Goal: Information Seeking & Learning: Learn about a topic

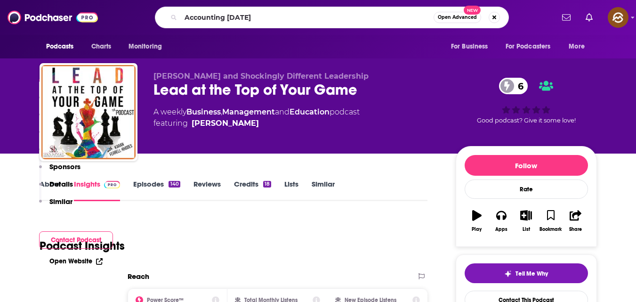
scroll to position [816, 0]
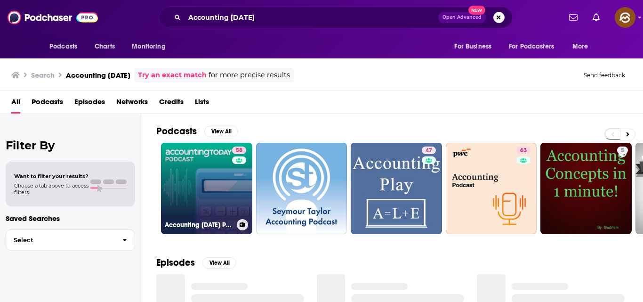
click at [191, 189] on link "58 Accounting [DATE] Podcast" at bounding box center [206, 188] width 91 height 91
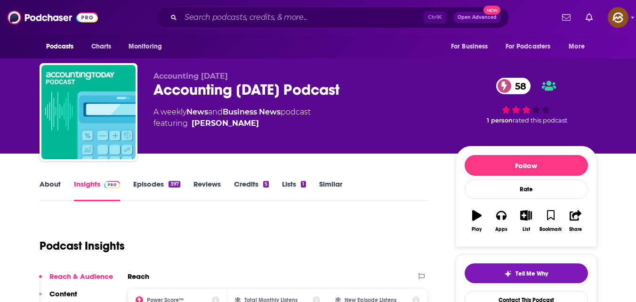
click at [195, 123] on div "[PERSON_NAME]" at bounding box center [225, 123] width 67 height 11
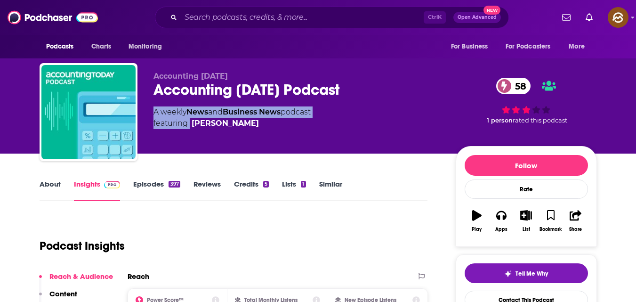
copy div "A weekly News and Business News podcast featuring"
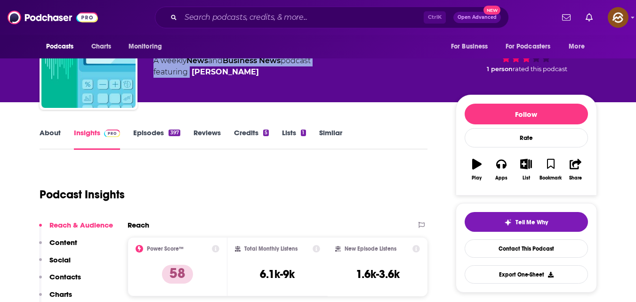
scroll to position [53, 0]
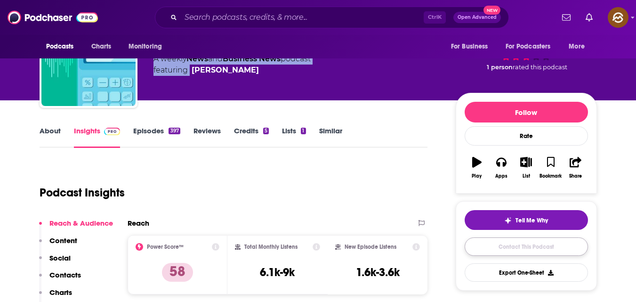
click at [508, 248] on link "Contact This Podcast" at bounding box center [526, 246] width 123 height 18
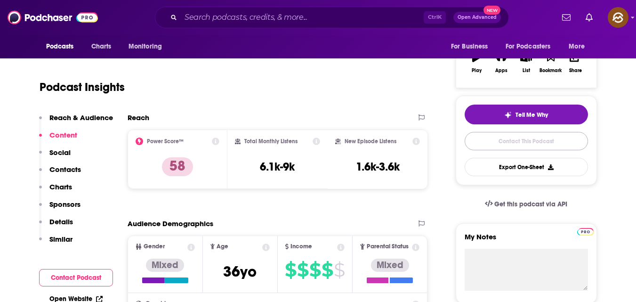
scroll to position [152, 0]
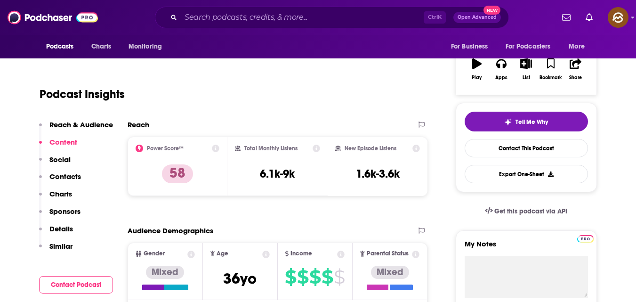
click at [67, 177] on p "Contacts" at bounding box center [65, 176] width 32 height 9
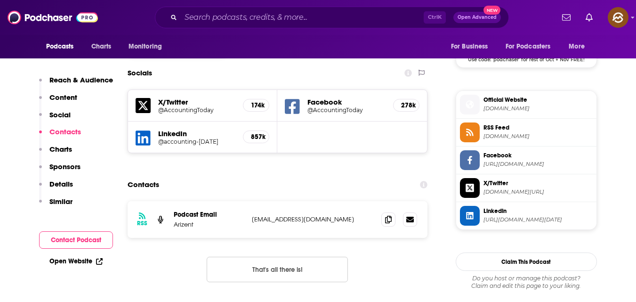
scroll to position [796, 0]
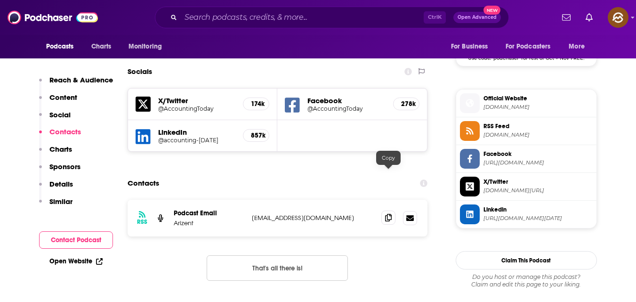
click at [385, 214] on icon at bounding box center [388, 218] width 7 height 8
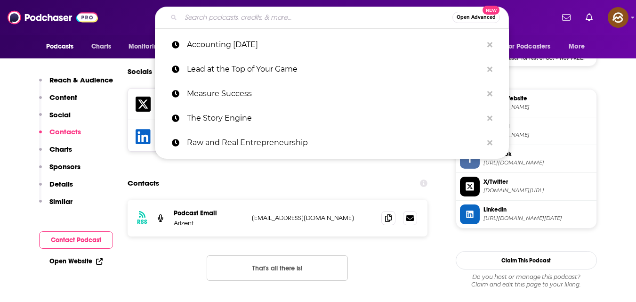
click at [254, 12] on input "Search podcasts, credits, & more..." at bounding box center [317, 17] width 272 height 15
paste input "Smart Agency Masterclass Podcast"
type input "Smart Agency Masterclass Podcast"
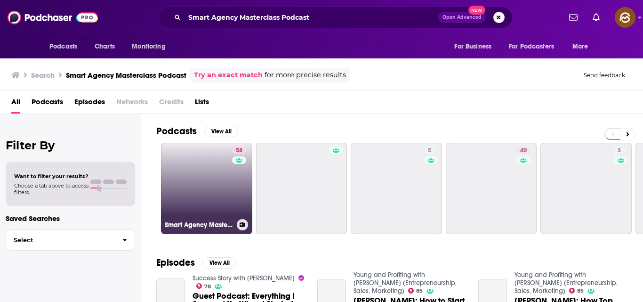
click at [204, 170] on link "58 Smart Agency Masterclass with [PERSON_NAME]: Podcast for Digital Marketing A…" at bounding box center [206, 188] width 91 height 91
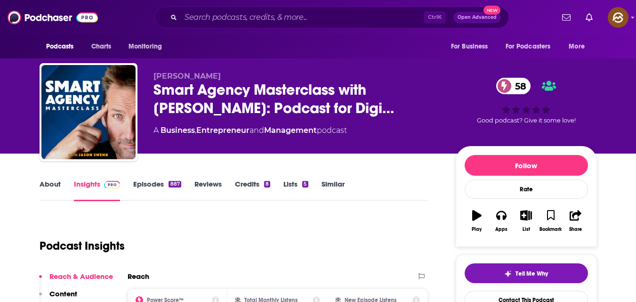
click at [154, 76] on span "[PERSON_NAME]" at bounding box center [186, 76] width 67 height 9
click at [158, 75] on span "[PERSON_NAME]" at bounding box center [186, 76] width 67 height 9
click at [154, 74] on span "[PERSON_NAME]" at bounding box center [186, 76] width 67 height 9
copy span "[PERSON_NAME]"
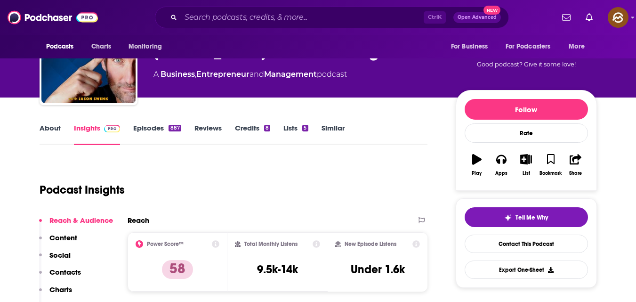
scroll to position [57, 0]
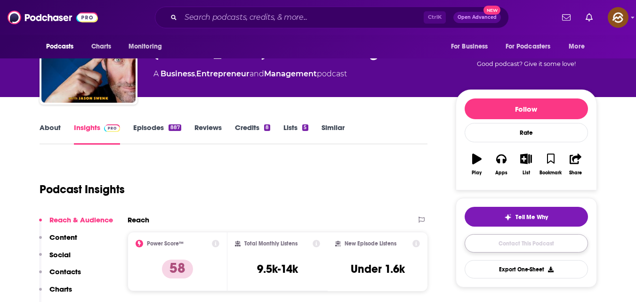
click at [501, 241] on link "Contact This Podcast" at bounding box center [526, 243] width 123 height 18
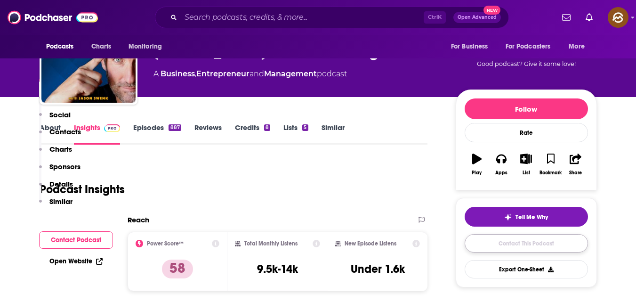
scroll to position [949, 0]
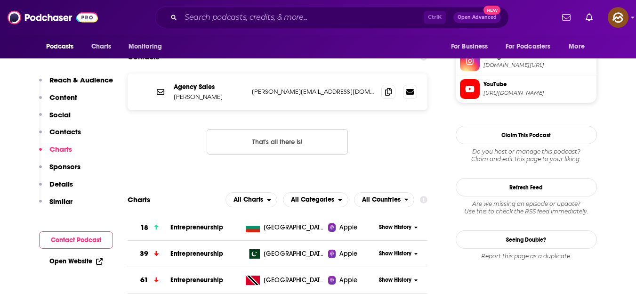
click at [62, 129] on p "Contacts" at bounding box center [65, 131] width 32 height 9
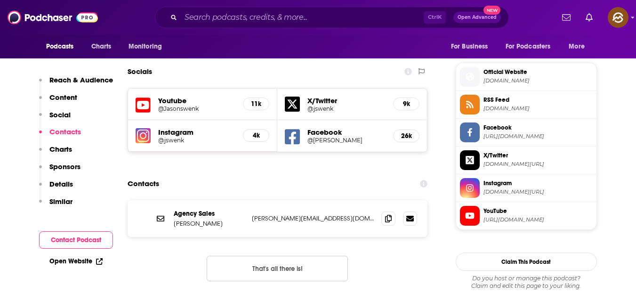
scroll to position [818, 0]
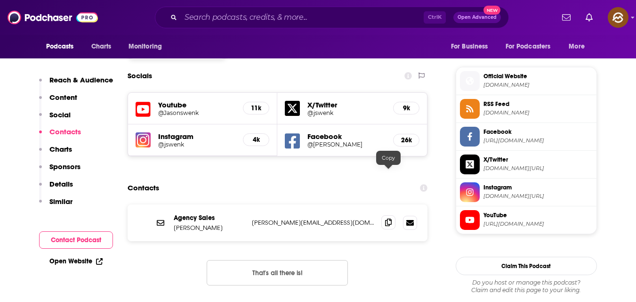
click at [389, 218] on icon at bounding box center [388, 222] width 7 height 8
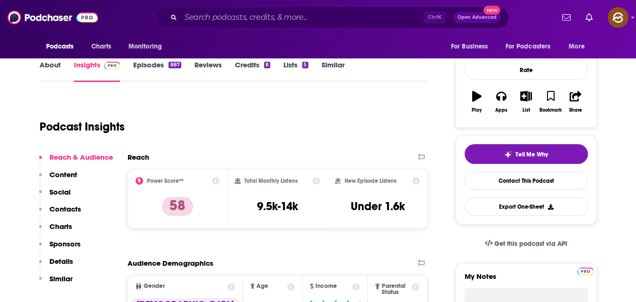
scroll to position [105, 0]
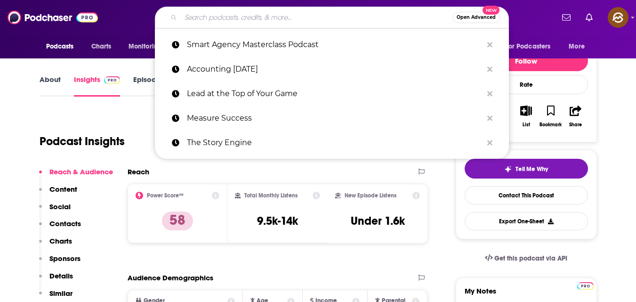
click at [251, 21] on input "Search podcasts, credits, & more..." at bounding box center [317, 17] width 272 height 15
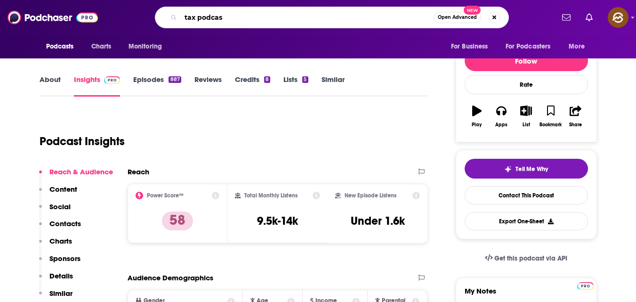
type input "tax podcast"
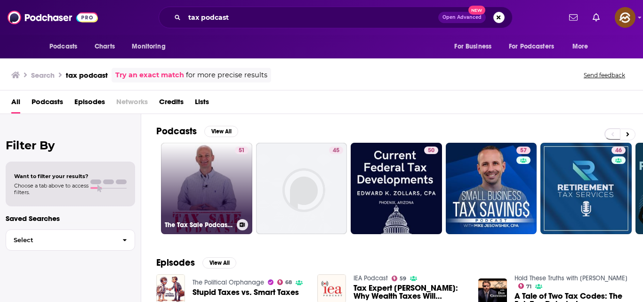
click at [226, 192] on link "51 The Tax Sale Podcast - Investing in Tax Deeds & Tax Liens" at bounding box center [206, 188] width 91 height 91
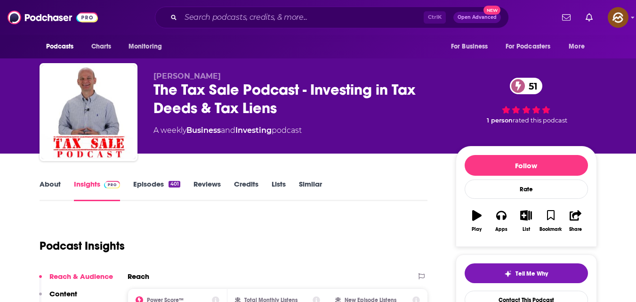
click at [161, 90] on div "The Tax Sale Podcast - Investing in Tax Deeds & Tax Liens 51" at bounding box center [296, 99] width 287 height 37
copy h2 "The Tax Sale"
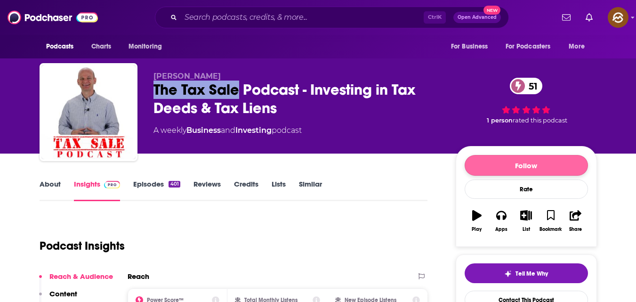
scroll to position [76, 0]
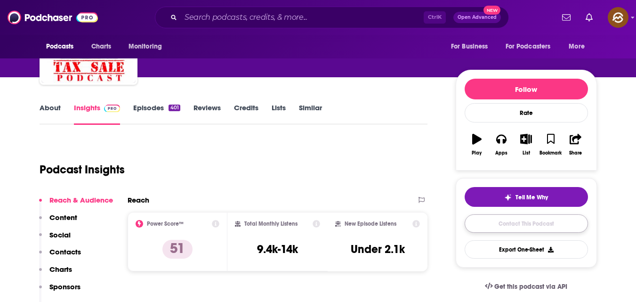
click at [527, 223] on link "Contact This Podcast" at bounding box center [526, 223] width 123 height 18
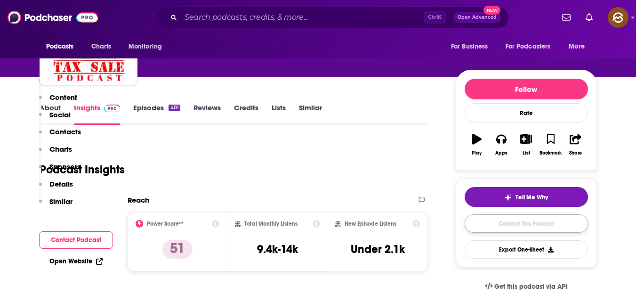
scroll to position [888, 0]
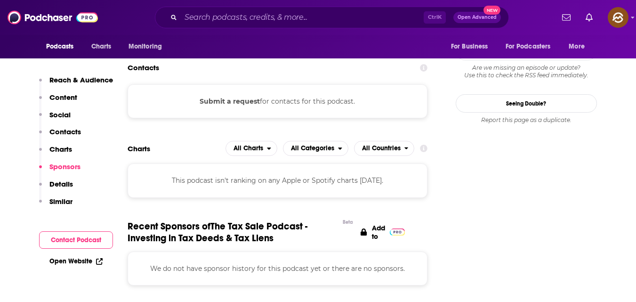
click at [66, 129] on p "Contacts" at bounding box center [65, 131] width 32 height 9
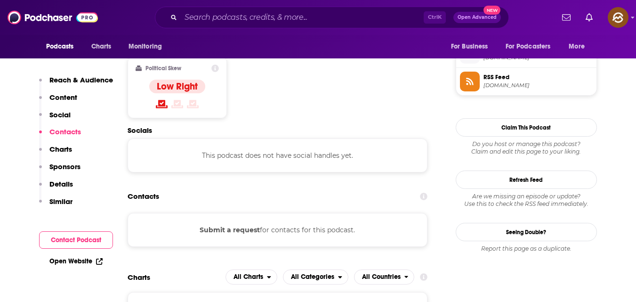
scroll to position [757, 0]
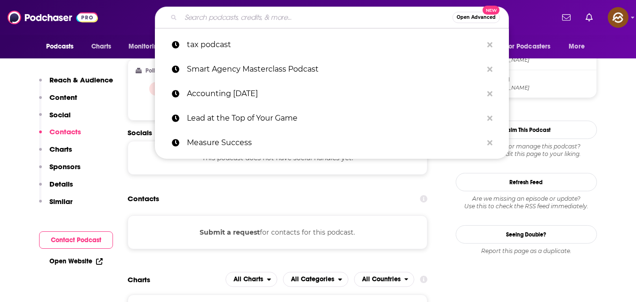
click at [202, 17] on input "Search podcasts, credits, & more..." at bounding box center [317, 17] width 272 height 15
paste input "Love, your Money - Wealth, Money, and Financial Advisor for Women"
type input "Love, your Money - Wealth, Money, and Financial Advisor for Women"
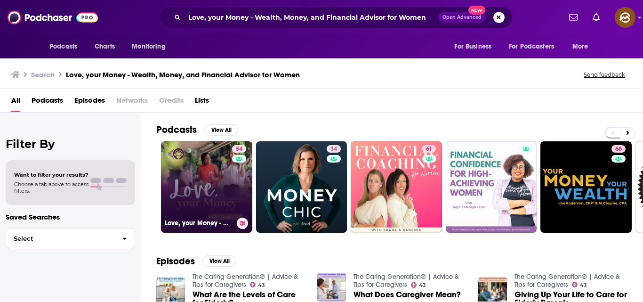
click at [200, 172] on link "54 Love, your Money - Wealth, Money, and Financial Advisor for Women" at bounding box center [206, 186] width 91 height 91
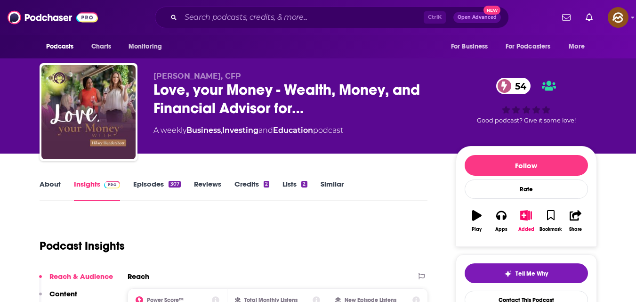
click at [155, 73] on span "[PERSON_NAME], CFP" at bounding box center [197, 76] width 88 height 9
copy span "[PERSON_NAME]"
click at [530, 295] on link "Contact This Podcast" at bounding box center [526, 300] width 123 height 18
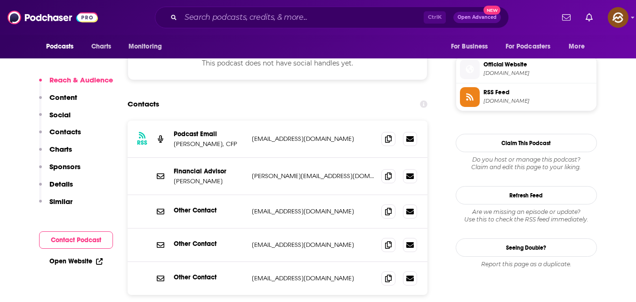
scroll to position [830, 0]
click at [386, 135] on icon at bounding box center [388, 139] width 7 height 8
click at [391, 208] on icon at bounding box center [388, 212] width 7 height 8
click at [209, 13] on input "Search podcasts, credits, & more..." at bounding box center [302, 17] width 243 height 15
drag, startPoint x: 198, startPoint y: 44, endPoint x: 140, endPoint y: 118, distance: 93.9
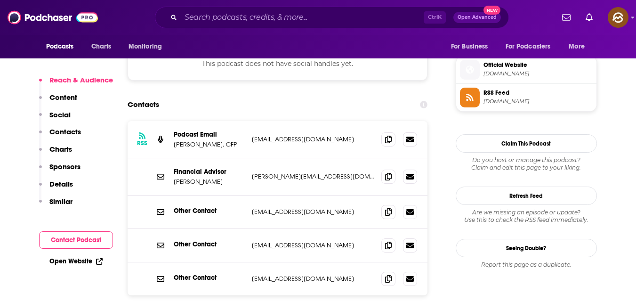
click at [140, 158] on div "Financial Advisor [PERSON_NAME] [PERSON_NAME][EMAIL_ADDRESS][DOMAIN_NAME] [PERS…" at bounding box center [278, 176] width 300 height 37
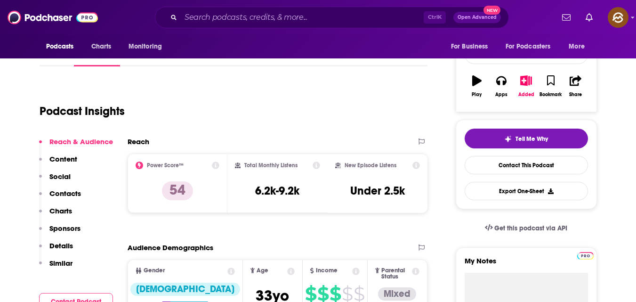
scroll to position [0, 0]
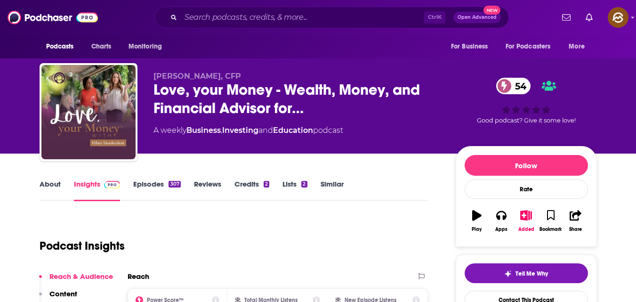
click at [152, 92] on div "[PERSON_NAME], CFP Love, your Money - Wealth, Money, and Financial Advisor for……" at bounding box center [318, 114] width 557 height 102
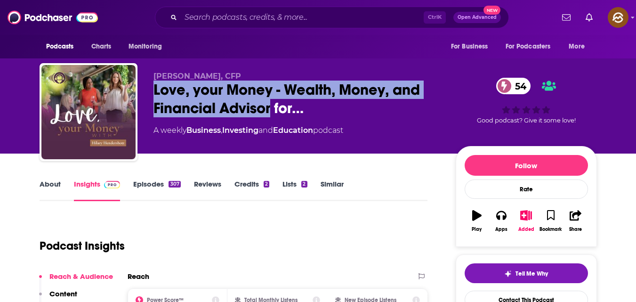
copy h2 "Love, your Money - Wealth, Money, and Financial Advisor"
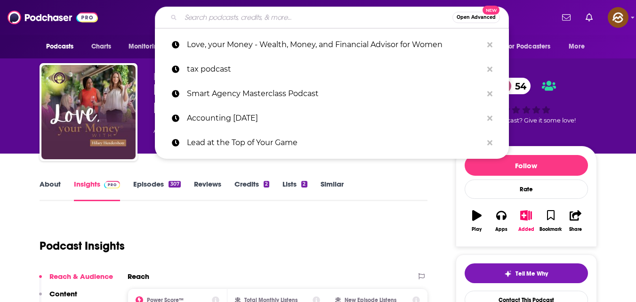
click at [225, 20] on input "Search podcasts, credits, & more..." at bounding box center [317, 17] width 272 height 15
paste input "Cross-border Tax Talks"
type input "Cross-border Tax Talks"
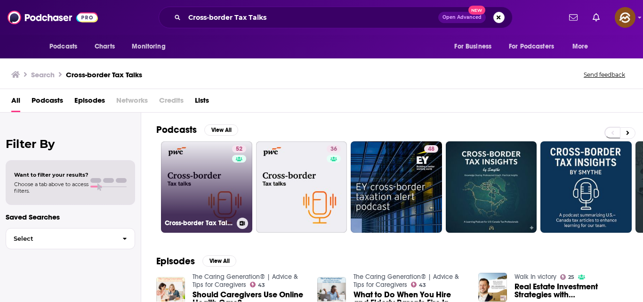
click at [233, 184] on div "52" at bounding box center [240, 181] width 16 height 73
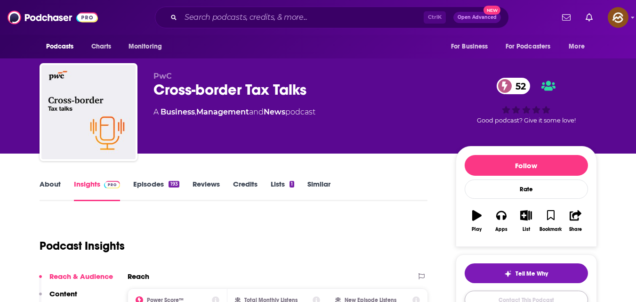
click at [519, 294] on link "Contact This Podcast" at bounding box center [526, 300] width 123 height 18
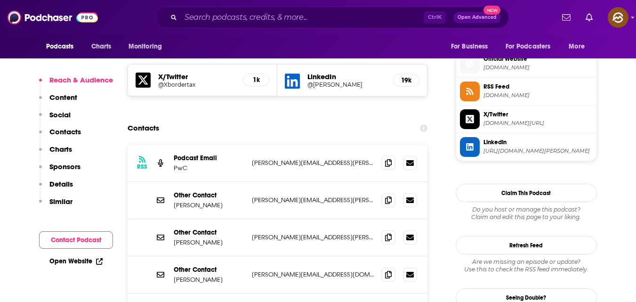
scroll to position [827, 0]
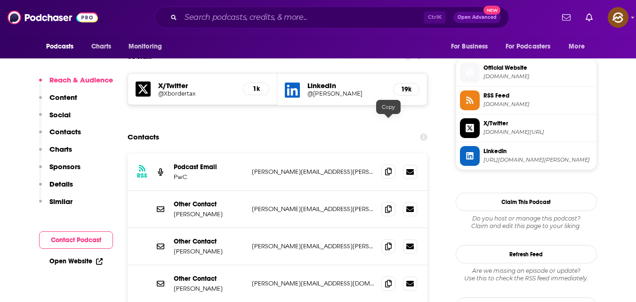
click at [389, 168] on icon at bounding box center [388, 172] width 7 height 8
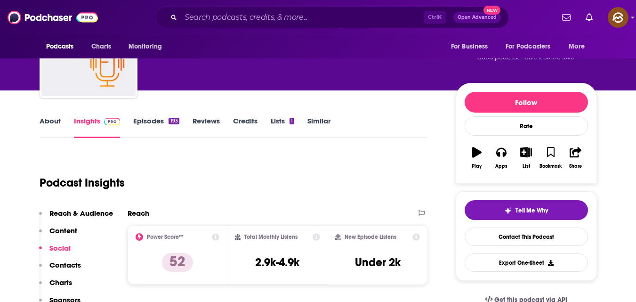
scroll to position [0, 0]
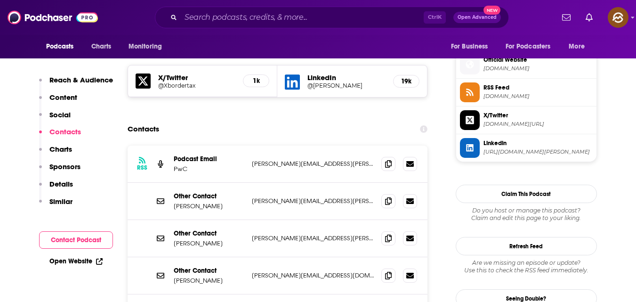
scroll to position [835, 0]
click at [227, 20] on input "Search podcasts, credits, & more..." at bounding box center [302, 17] width 243 height 15
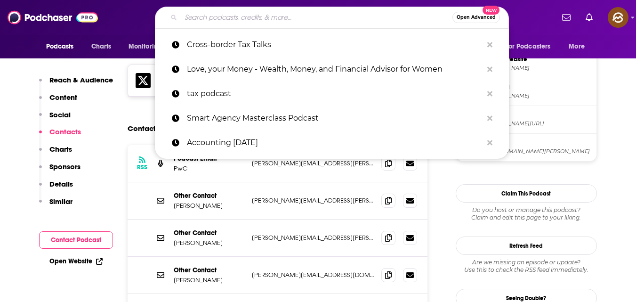
paste input "tax strategy"
type input "tax strategy"
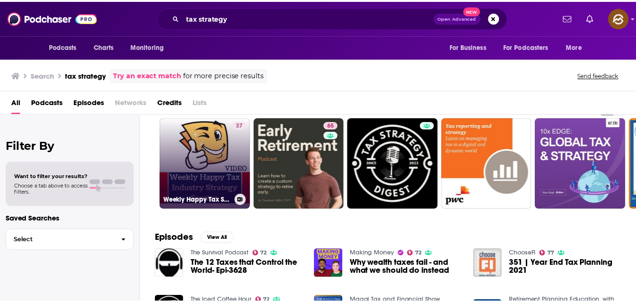
scroll to position [25, 0]
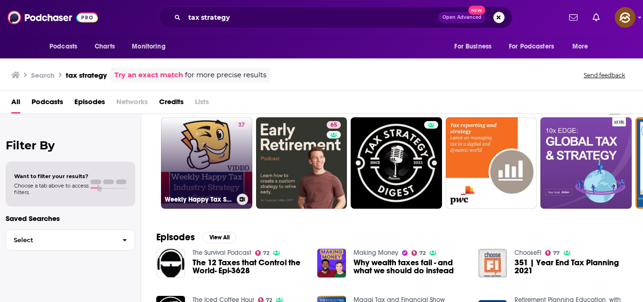
click at [214, 166] on link "37 Weekly Happy Tax Strategy Session" at bounding box center [206, 162] width 91 height 91
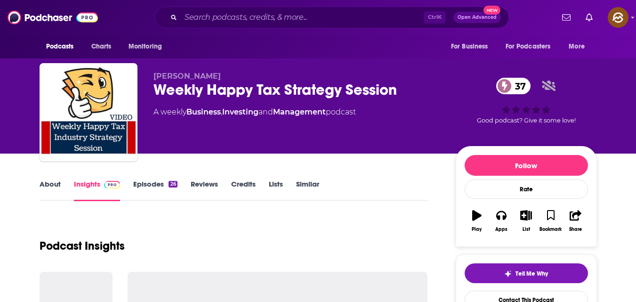
click at [161, 87] on div "Weekly Happy Tax Strategy Session 37" at bounding box center [296, 90] width 287 height 18
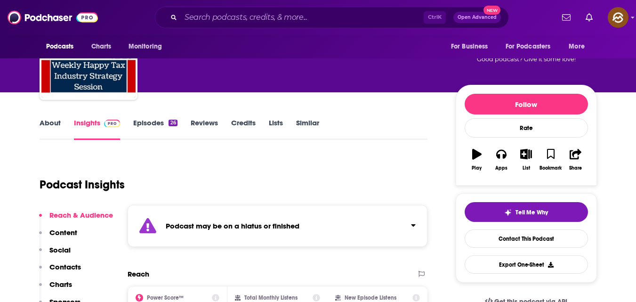
scroll to position [33, 0]
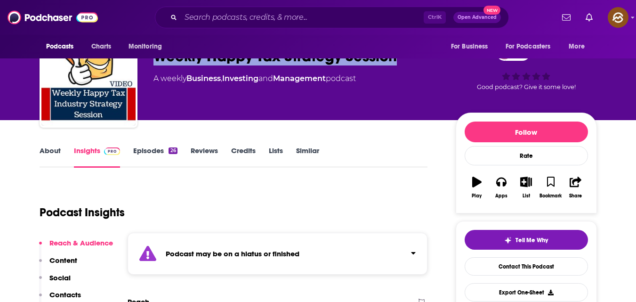
click at [170, 151] on div "26" at bounding box center [173, 150] width 8 height 7
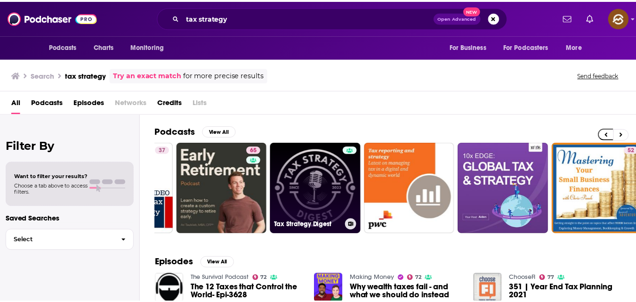
scroll to position [0, 78]
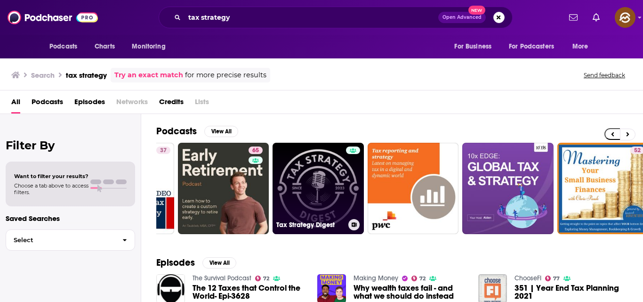
click at [305, 178] on link "Tax Strategy Digest" at bounding box center [318, 188] width 91 height 91
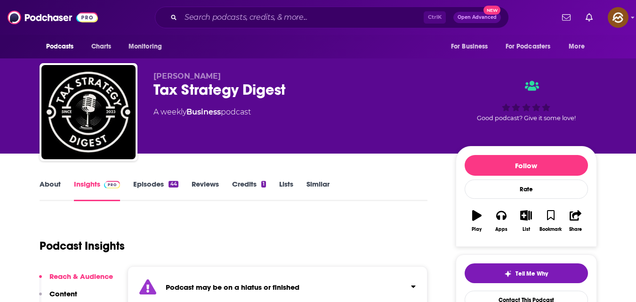
scroll to position [87, 0]
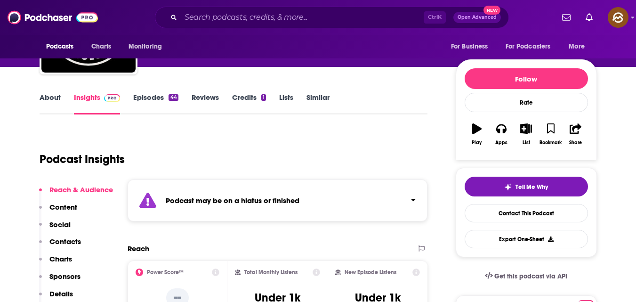
click at [154, 94] on link "Episodes 44" at bounding box center [155, 104] width 45 height 22
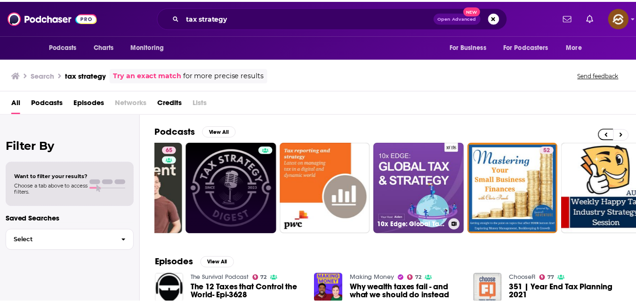
scroll to position [0, 163]
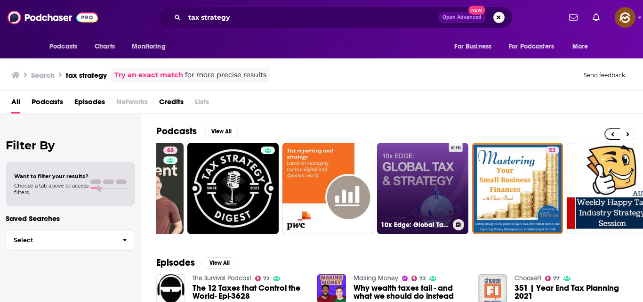
click at [463, 202] on link "10x Edge: Global Tax and Strategy" at bounding box center [422, 188] width 91 height 91
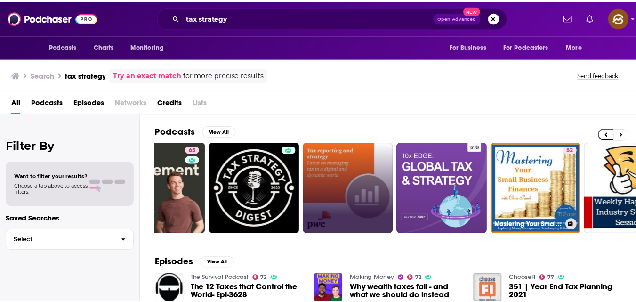
scroll to position [0, 141]
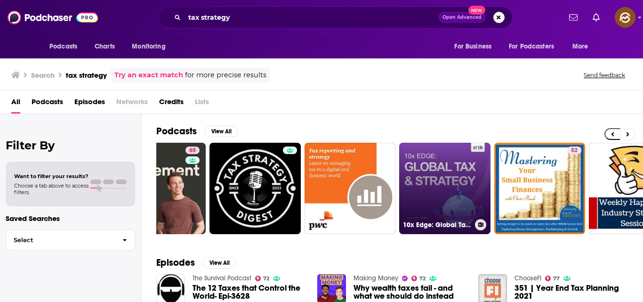
click at [452, 178] on link "10x Edge: Global Tax and Strategy" at bounding box center [444, 188] width 91 height 91
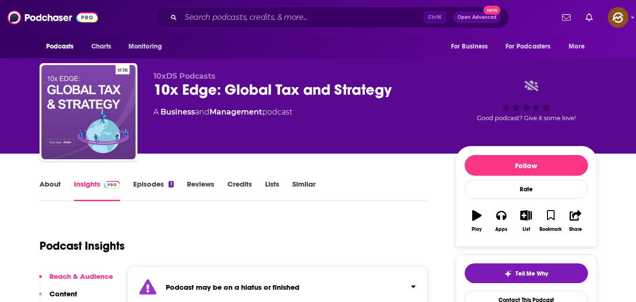
click at [163, 191] on link "Episodes 1" at bounding box center [153, 190] width 40 height 22
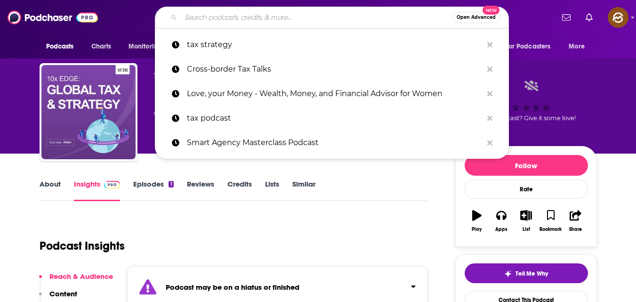
click at [210, 16] on input "Search podcasts, credits, & more..." at bounding box center [317, 17] width 272 height 15
paste input "tax planning for coaches"
type input "tax planning for coaches"
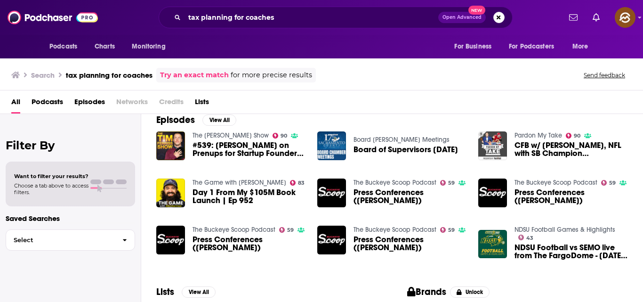
scroll to position [82, 0]
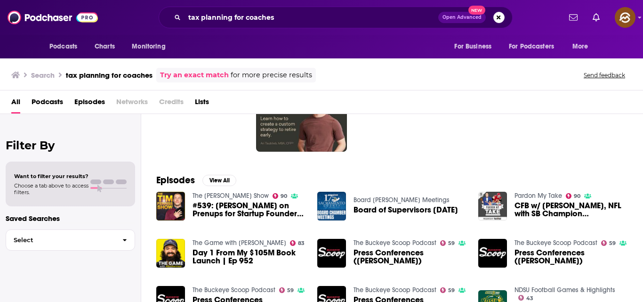
click at [50, 99] on span "Podcasts" at bounding box center [48, 103] width 32 height 19
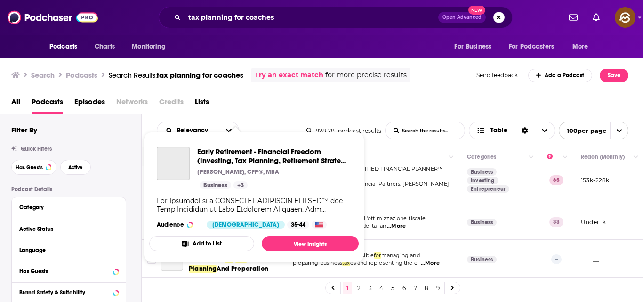
scroll to position [55, 0]
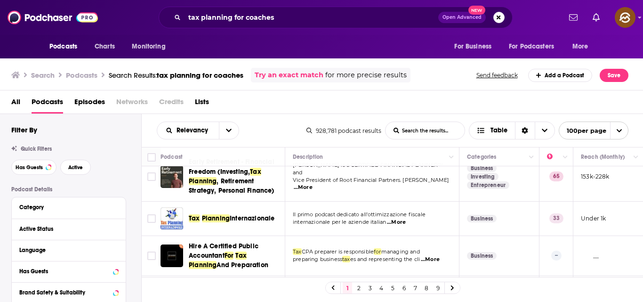
click at [389, 177] on span "Vice President of Root Financial Partners. [PERSON_NAME]" at bounding box center [371, 180] width 157 height 7
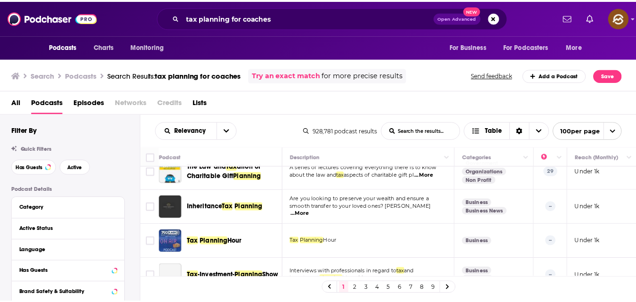
scroll to position [178, 0]
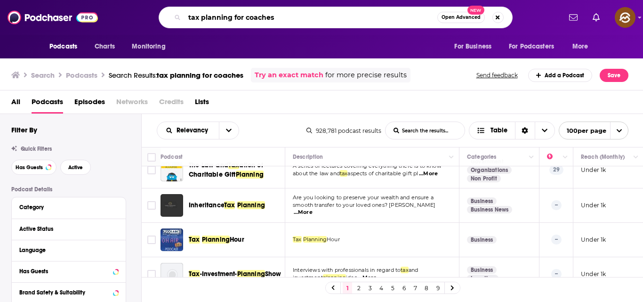
click at [313, 14] on input "tax planning for coaches" at bounding box center [311, 17] width 253 height 15
type input "t"
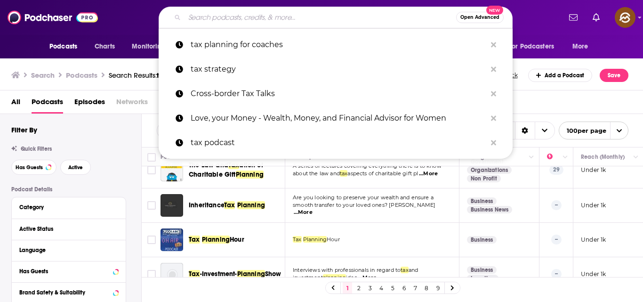
paste input "tax tips for consultants"
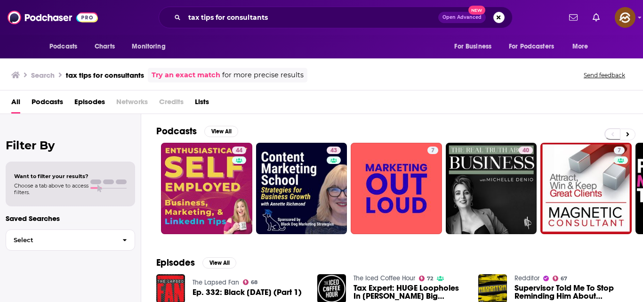
click at [97, 101] on span "Episodes" at bounding box center [89, 103] width 31 height 19
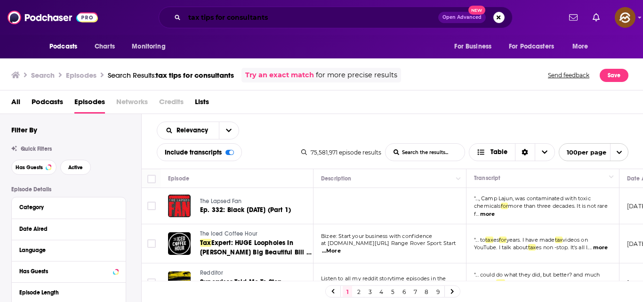
click at [253, 18] on input "tax tips for consultants" at bounding box center [312, 17] width 254 height 15
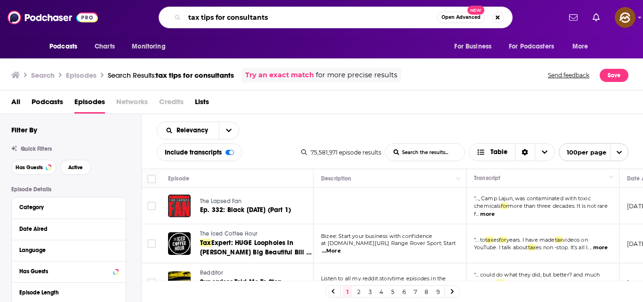
click at [281, 17] on input "tax tips for consultants" at bounding box center [311, 17] width 253 height 15
type input "t"
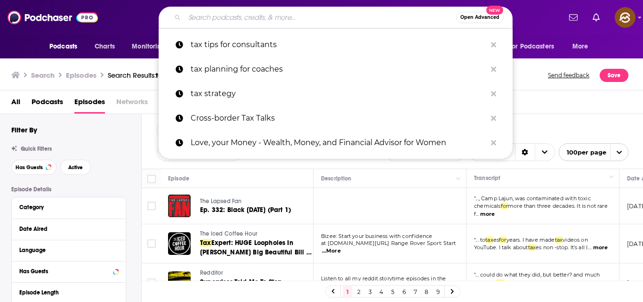
paste input "tax tips for consultants"
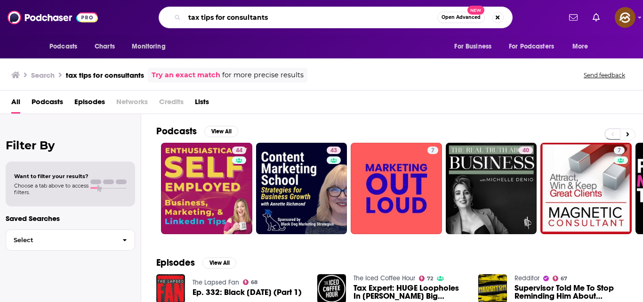
click at [281, 17] on input "tax tips for consultants" at bounding box center [311, 17] width 253 height 15
type input "t"
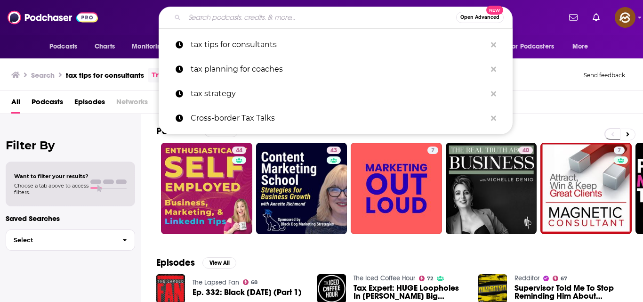
paste input "tax tips for consultants"
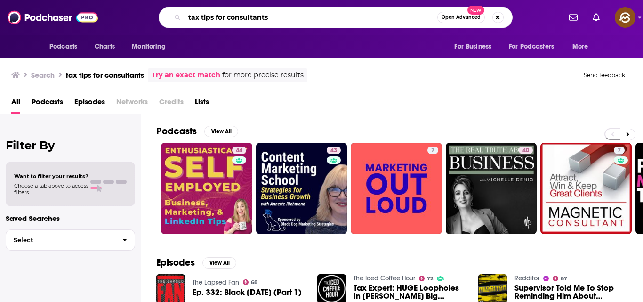
click at [278, 11] on input "tax tips for consultants" at bounding box center [311, 17] width 253 height 15
type input "t"
type input "the advisor lab"
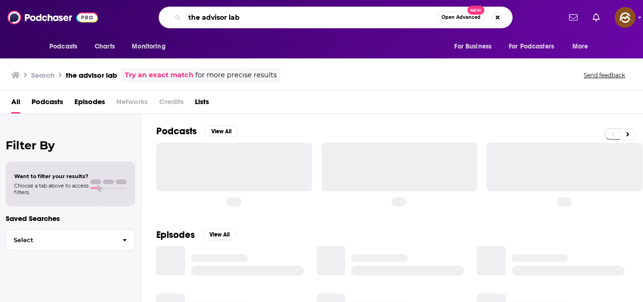
click at [278, 11] on input "the advisor lab" at bounding box center [311, 17] width 253 height 15
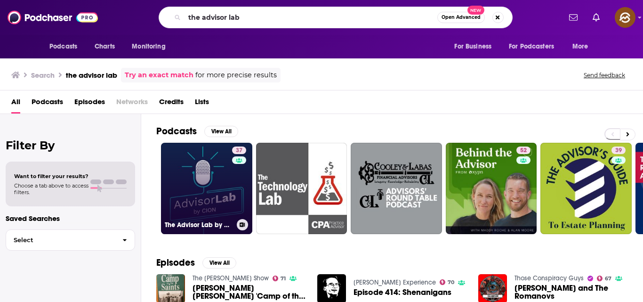
click at [224, 181] on link "37 The Advisor Lab by CION" at bounding box center [206, 188] width 91 height 91
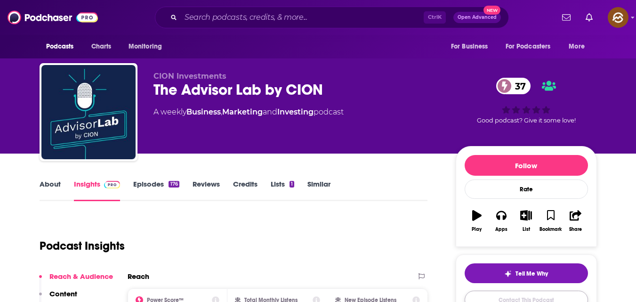
click at [487, 300] on link "Contact This Podcast" at bounding box center [526, 300] width 123 height 18
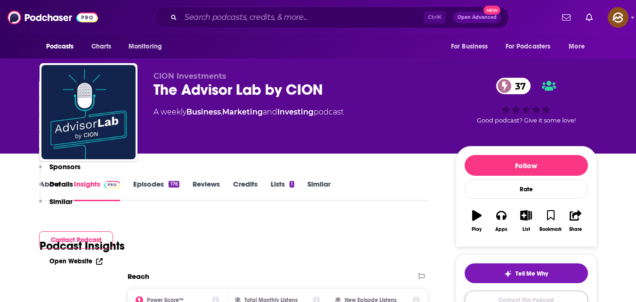
scroll to position [871, 0]
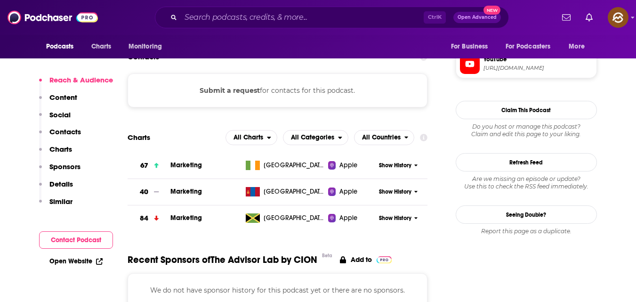
click at [64, 133] on p "Contacts" at bounding box center [65, 131] width 32 height 9
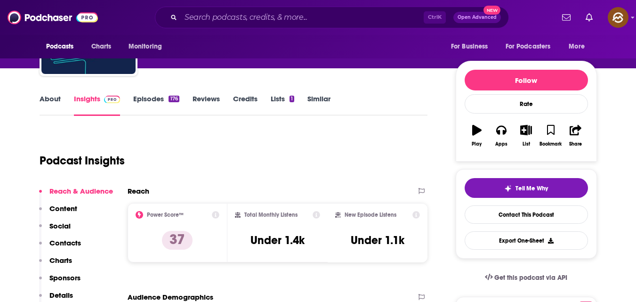
scroll to position [168, 0]
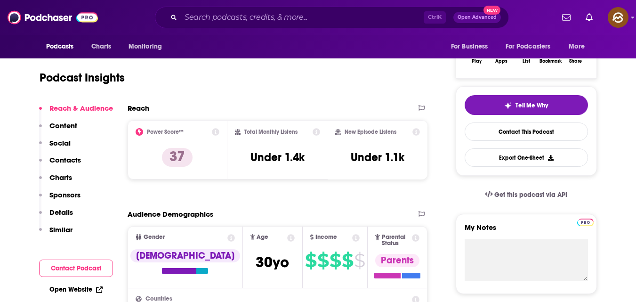
click at [73, 161] on p "Contacts" at bounding box center [65, 159] width 32 height 9
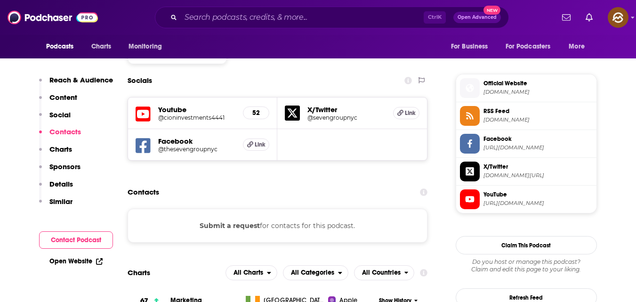
scroll to position [740, 0]
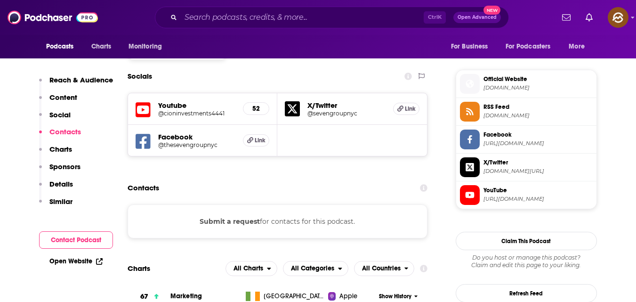
click at [90, 259] on link "Open Website" at bounding box center [75, 261] width 53 height 8
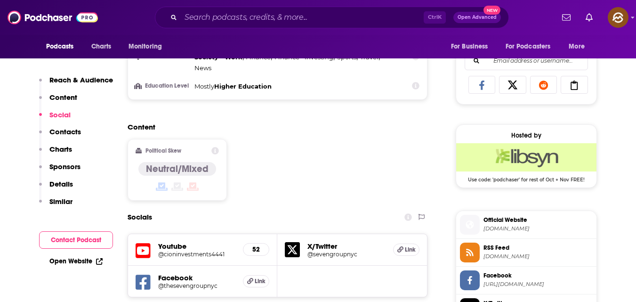
scroll to position [504, 0]
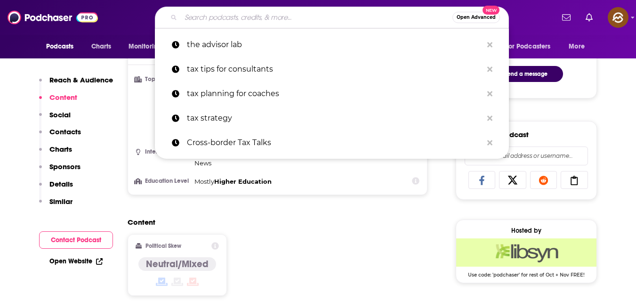
click at [223, 24] on input "Search podcasts, credits, & more..." at bounding box center [317, 17] width 272 height 15
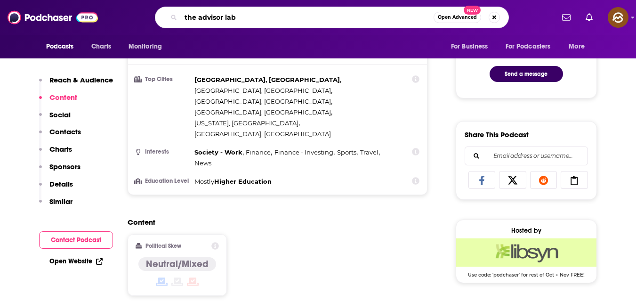
type input "the advisor lab"
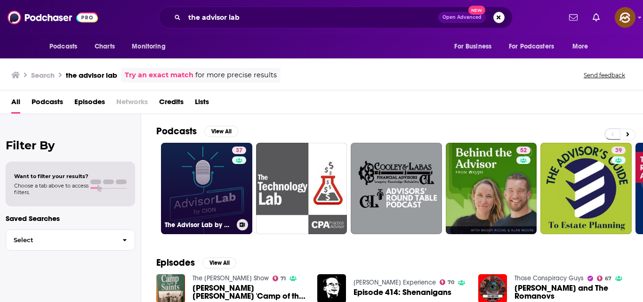
click at [183, 191] on link "37 The Advisor Lab by CION" at bounding box center [206, 188] width 91 height 91
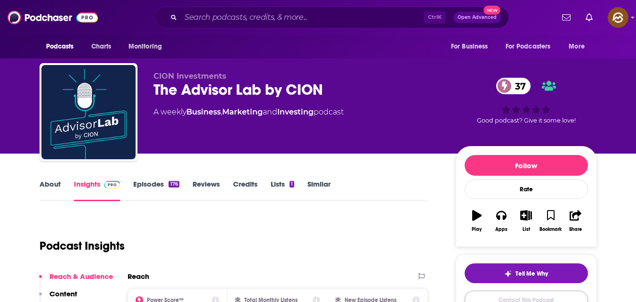
click at [492, 294] on link "Contact This Podcast" at bounding box center [526, 300] width 123 height 18
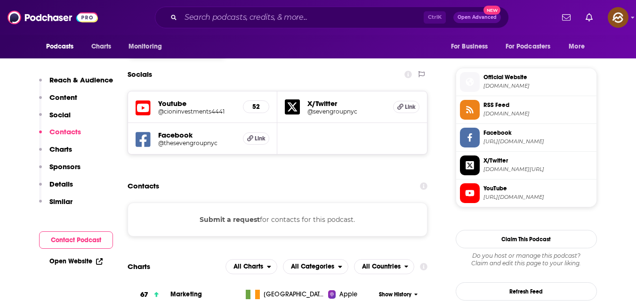
scroll to position [739, 0]
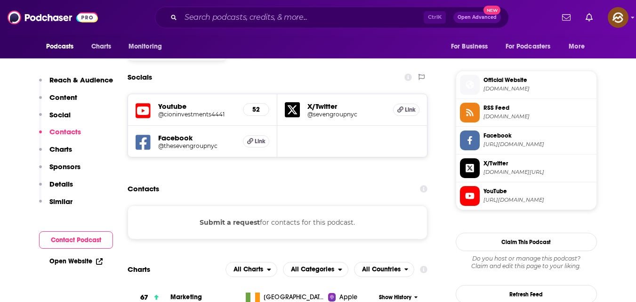
click at [62, 117] on p "Social" at bounding box center [59, 114] width 21 height 9
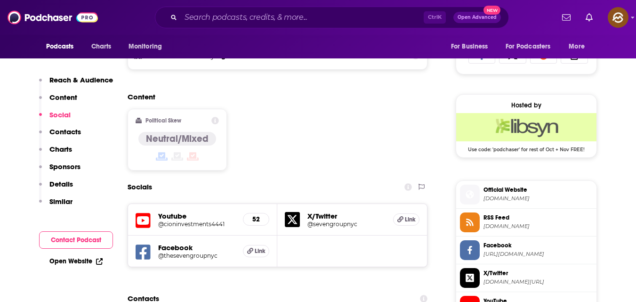
scroll to position [629, 0]
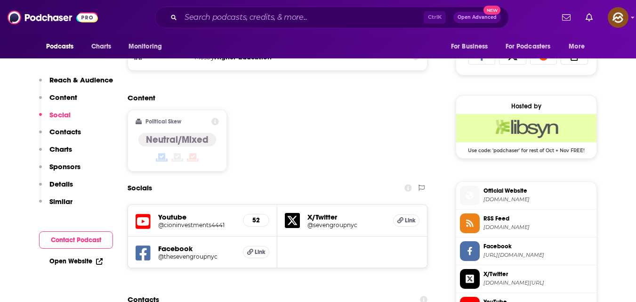
click at [67, 91] on button "Reach & Audience" at bounding box center [76, 83] width 74 height 17
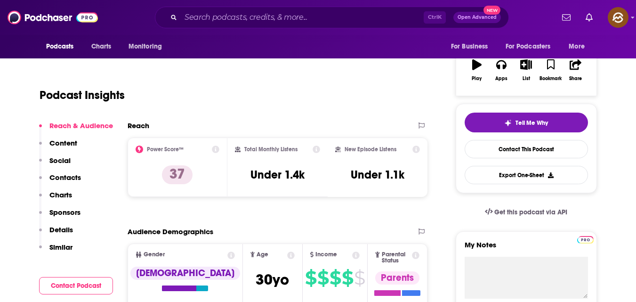
scroll to position [141, 0]
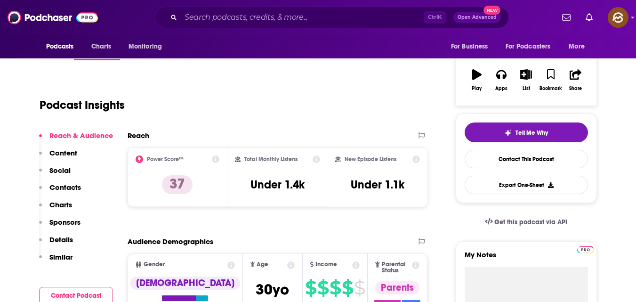
click at [73, 221] on p "Sponsors" at bounding box center [64, 222] width 31 height 9
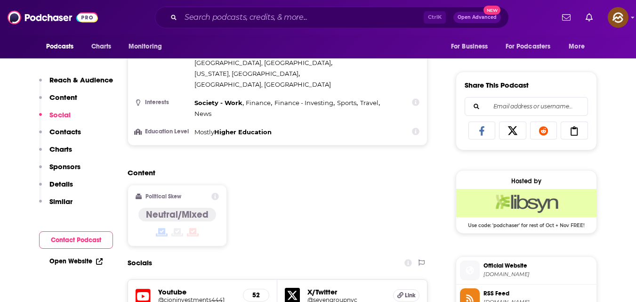
scroll to position [553, 0]
click at [65, 182] on p "Details" at bounding box center [61, 183] width 24 height 9
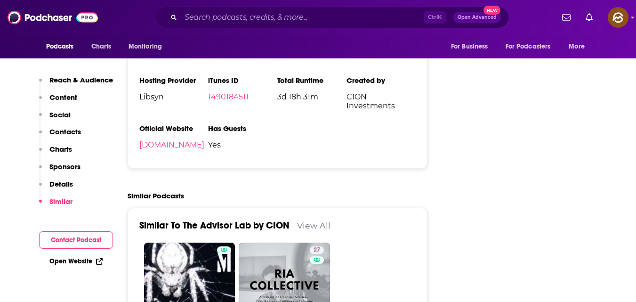
scroll to position [1194, 0]
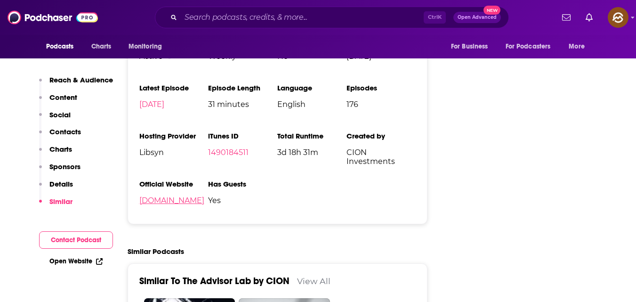
click at [202, 196] on link "[DOMAIN_NAME]" at bounding box center [171, 200] width 65 height 9
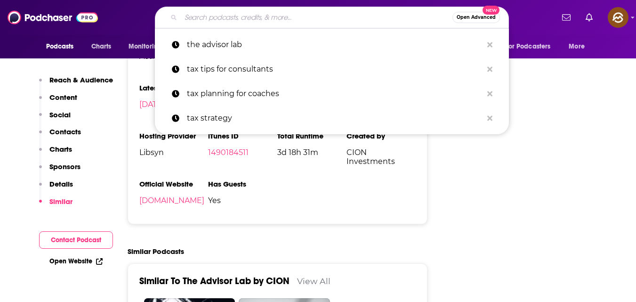
click at [261, 23] on input "Search podcasts, credits, & more..." at bounding box center [317, 17] width 272 height 15
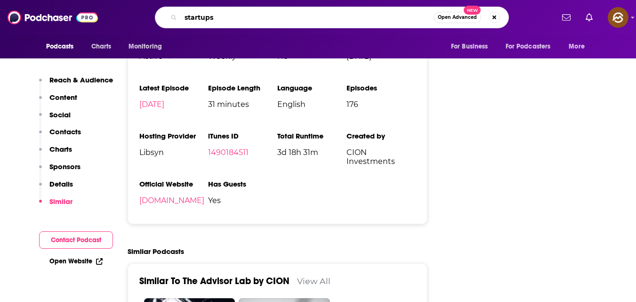
type input "startups"
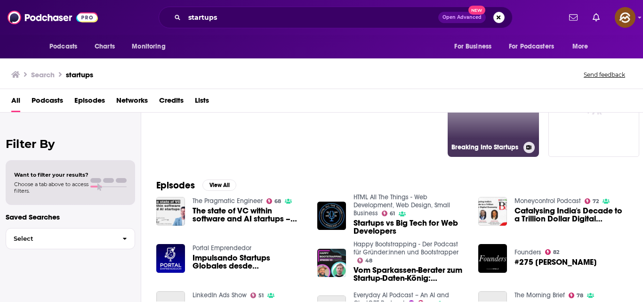
scroll to position [136, 0]
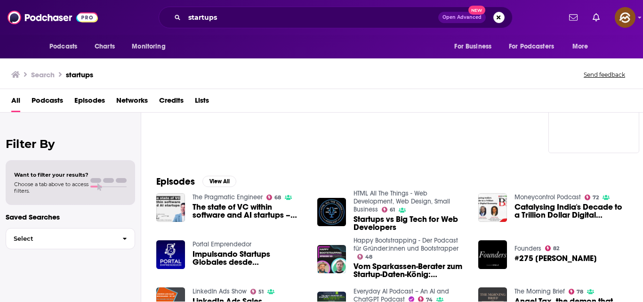
click at [45, 99] on span "Podcasts" at bounding box center [48, 102] width 32 height 19
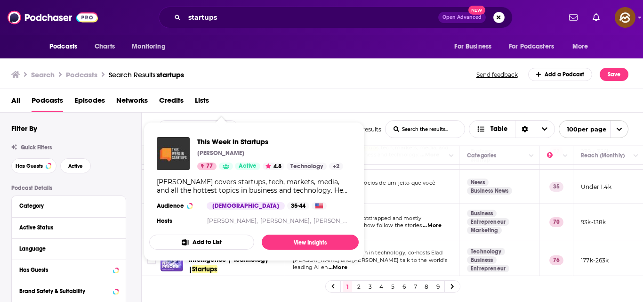
scroll to position [70, 0]
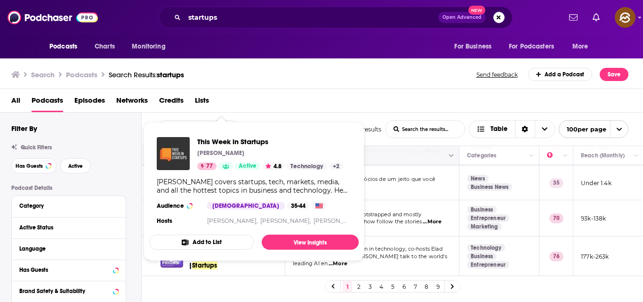
click at [380, 152] on button "Move" at bounding box center [371, 155] width 159 height 11
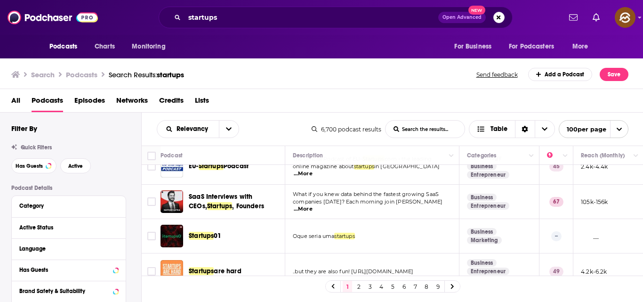
scroll to position [351, 0]
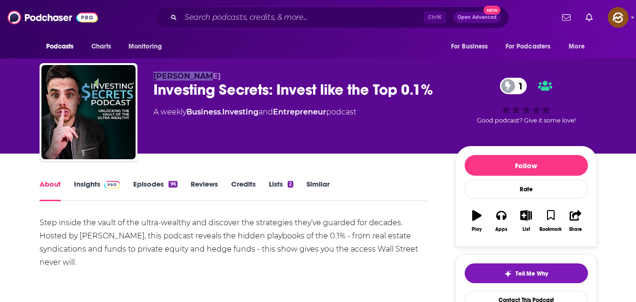
drag, startPoint x: 153, startPoint y: 74, endPoint x: 215, endPoint y: 74, distance: 61.7
click at [214, 74] on p "Danny Gould" at bounding box center [296, 76] width 287 height 9
copy span "Danny Gould"
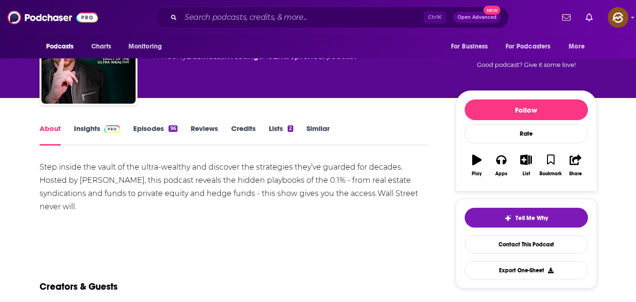
scroll to position [56, 0]
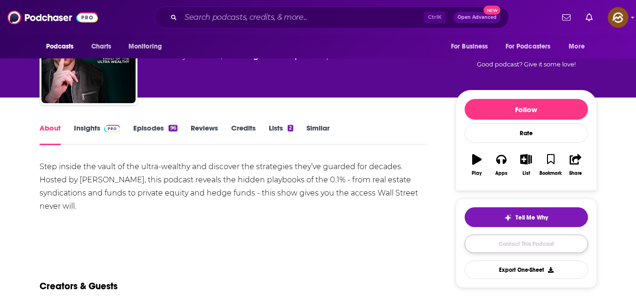
click at [542, 242] on link "Contact This Podcast" at bounding box center [526, 243] width 123 height 18
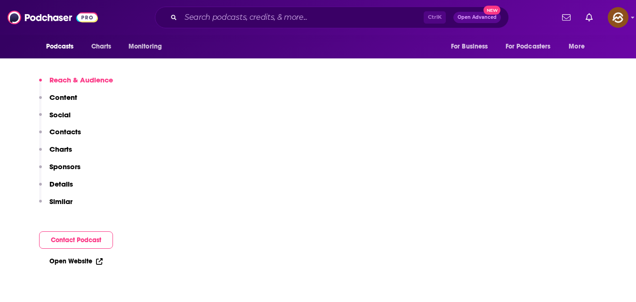
scroll to position [2001, 0]
click at [78, 133] on p "Contacts" at bounding box center [65, 131] width 32 height 9
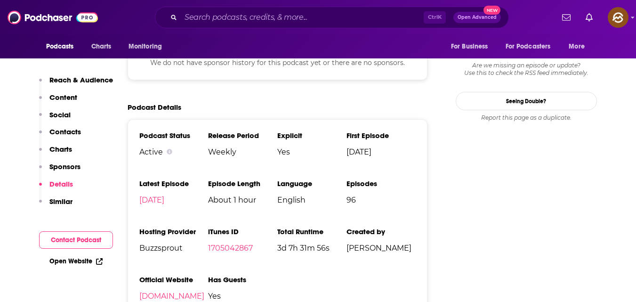
scroll to position [902, 0]
click at [80, 260] on link "Open Website" at bounding box center [75, 261] width 53 height 8
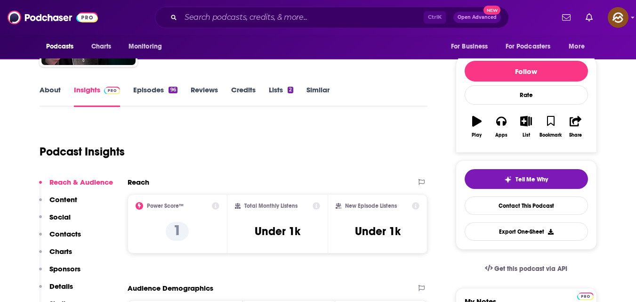
scroll to position [0, 0]
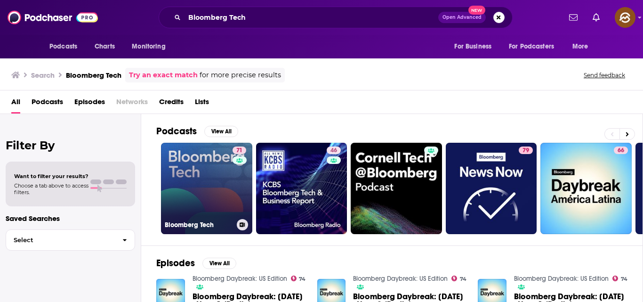
click at [209, 172] on link "71 Bloomberg Tech" at bounding box center [206, 188] width 91 height 91
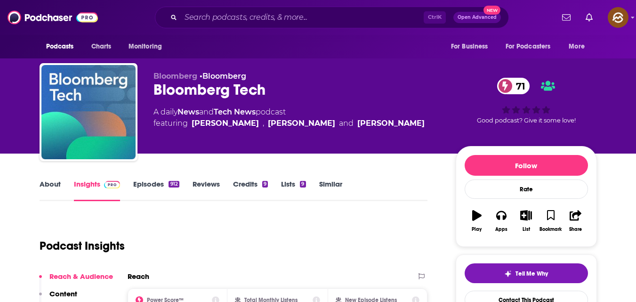
click at [193, 121] on div "[PERSON_NAME]" at bounding box center [225, 123] width 67 height 11
click at [193, 121] on div "Ed Ludlow" at bounding box center [225, 123] width 67 height 11
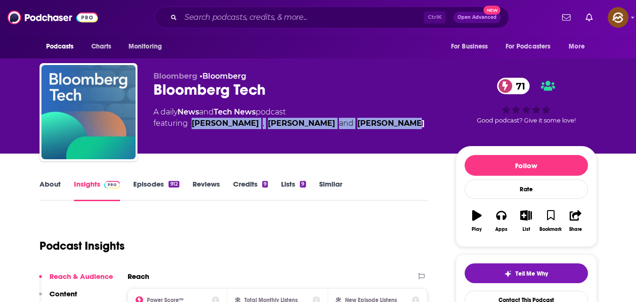
copy span "Ed Ludlow , Caroline Hyde and Tim Stenovec"
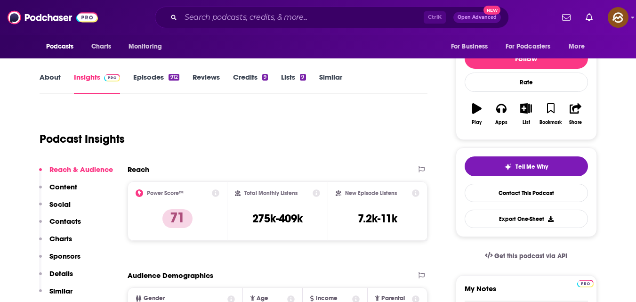
scroll to position [108, 0]
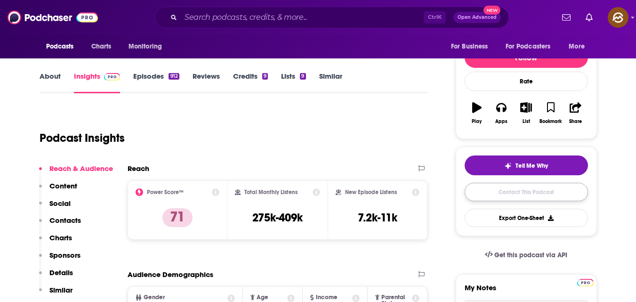
click at [534, 194] on link "Contact This Podcast" at bounding box center [526, 192] width 123 height 18
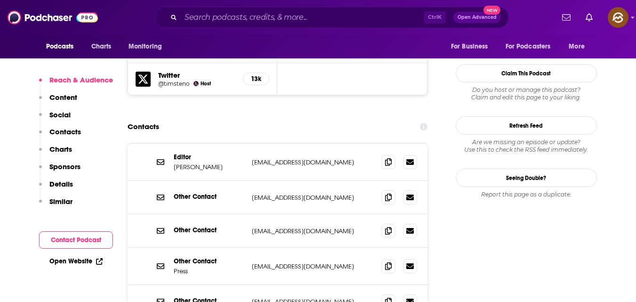
scroll to position [895, 0]
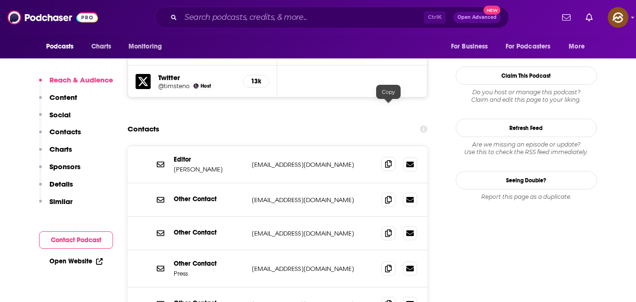
click at [390, 157] on span at bounding box center [388, 164] width 14 height 14
click at [388, 195] on icon at bounding box center [388, 199] width 7 height 8
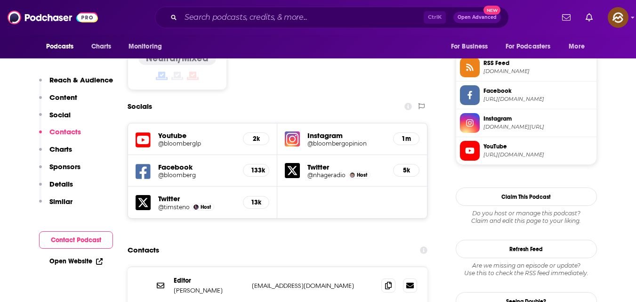
scroll to position [773, 0]
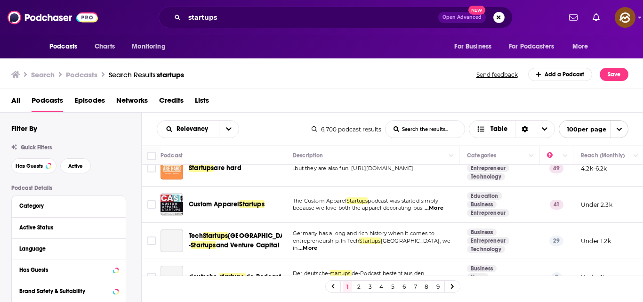
scroll to position [441, 0]
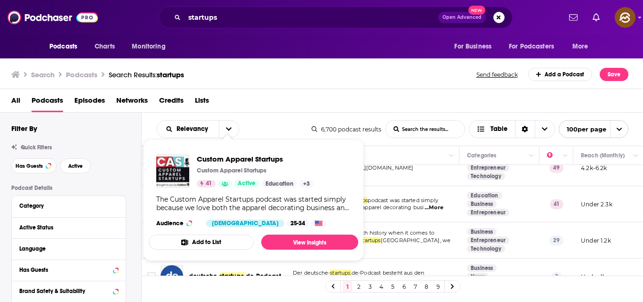
click at [281, 103] on div "All Podcasts Episodes Networks Credits Lists" at bounding box center [323, 102] width 625 height 19
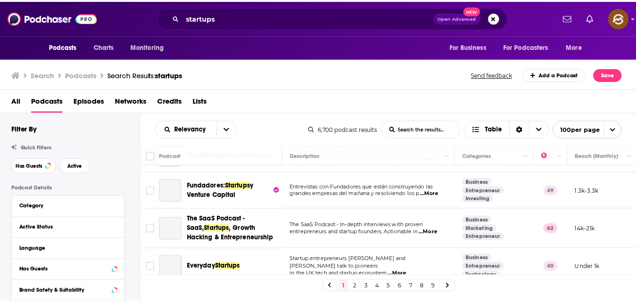
scroll to position [812, 0]
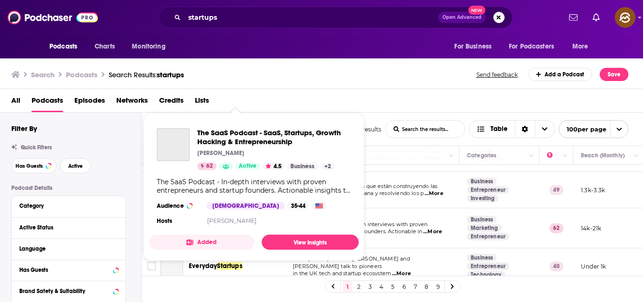
click at [244, 157] on div "The SaaS Podcast - SaaS, Startups, Growth Hacking & Entrepreneurship Omer Khan …" at bounding box center [274, 149] width 154 height 42
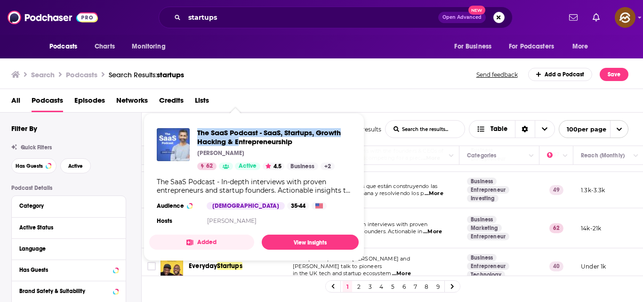
copy span "The SaaS Podcast - SaaS, Startups, Growth Hacking & E"
click at [176, 219] on section "Hosts Omer Khan" at bounding box center [254, 221] width 194 height 8
click at [230, 139] on span "The SaaS Podcast - SaaS, Startups, Growth Hacking & Entrepreneurship" at bounding box center [274, 137] width 154 height 18
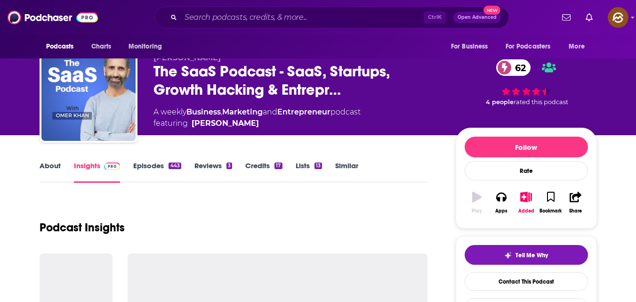
scroll to position [19, 0]
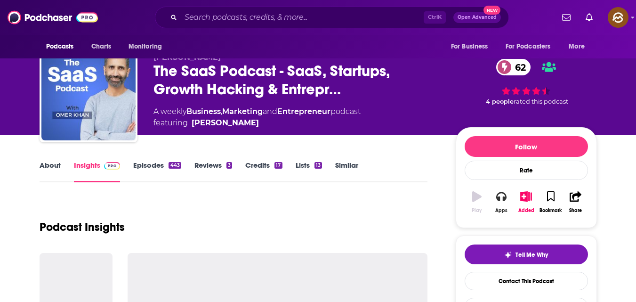
click at [498, 199] on icon "button" at bounding box center [501, 196] width 10 height 9
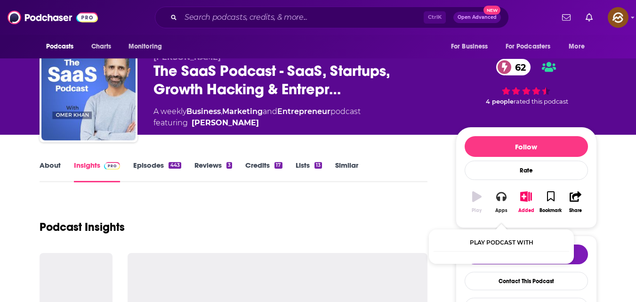
click at [499, 196] on icon "button" at bounding box center [501, 196] width 10 height 10
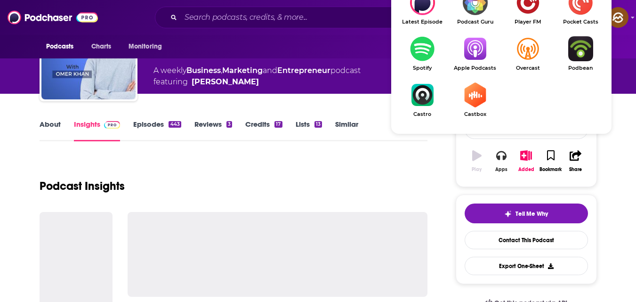
scroll to position [87, 0]
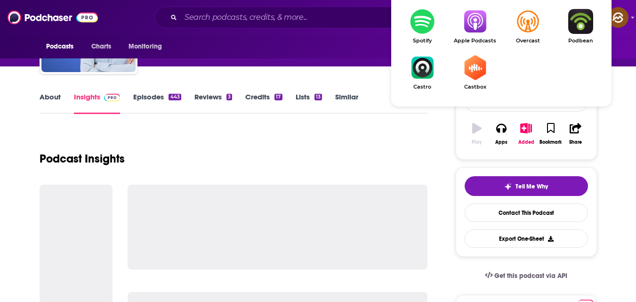
click at [478, 27] on img "Show Listen On dropdown" at bounding box center [475, 21] width 53 height 25
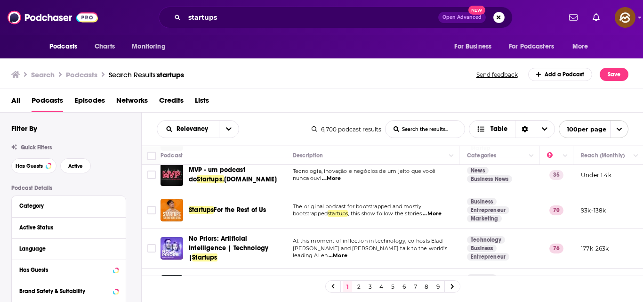
scroll to position [97, 0]
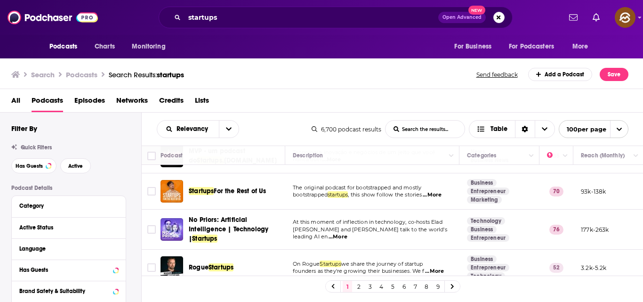
click at [419, 213] on td "At this moment of inflection in technology, co-hosts Elad Gil and Sarah Guo tal…" at bounding box center [372, 230] width 174 height 40
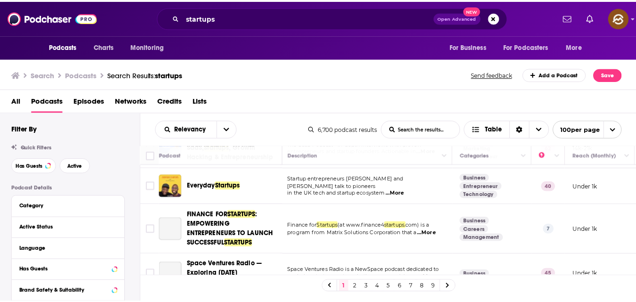
scroll to position [893, 2]
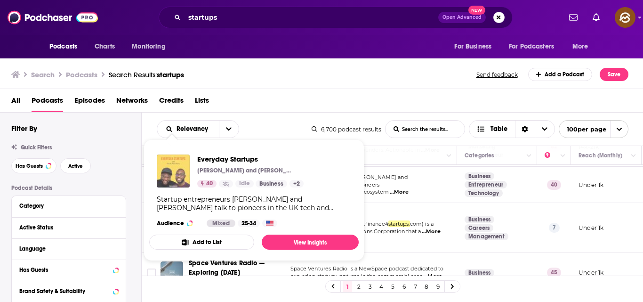
click at [172, 177] on img "Everyday Startups" at bounding box center [173, 170] width 33 height 33
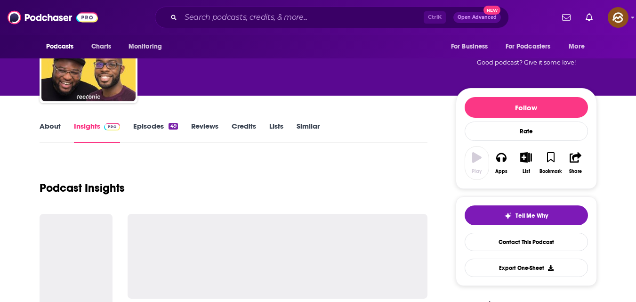
scroll to position [63, 0]
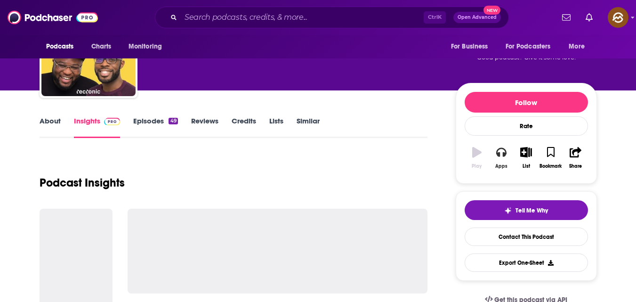
click at [501, 156] on icon "button" at bounding box center [501, 152] width 10 height 10
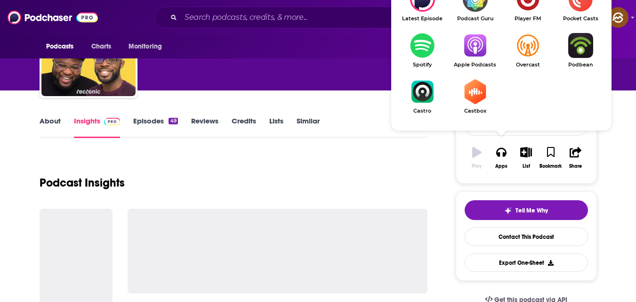
click at [469, 41] on img "Show Listen On dropdown" at bounding box center [475, 45] width 53 height 25
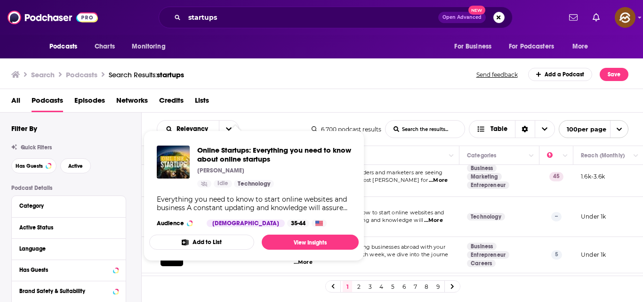
scroll to position [1751, 0]
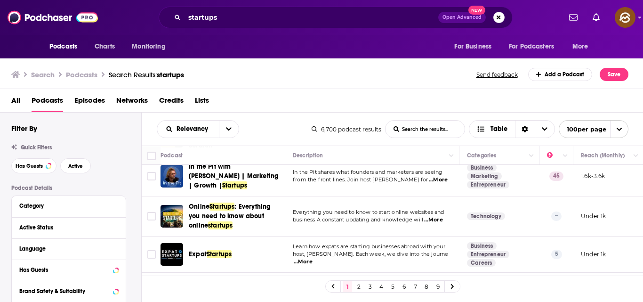
click at [398, 236] on td "Learn how expats are starting businesses abroad with your host, Jun Yoon. Each …" at bounding box center [372, 254] width 174 height 36
click at [313, 258] on span "...More" at bounding box center [303, 262] width 19 height 8
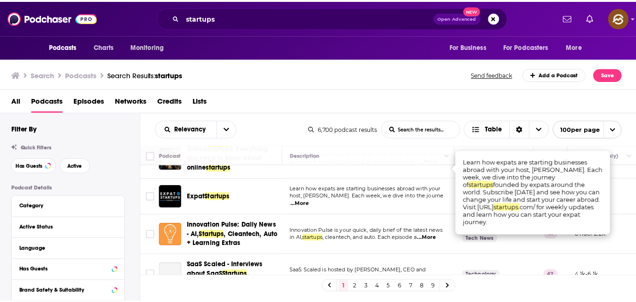
scroll to position [1809, 0]
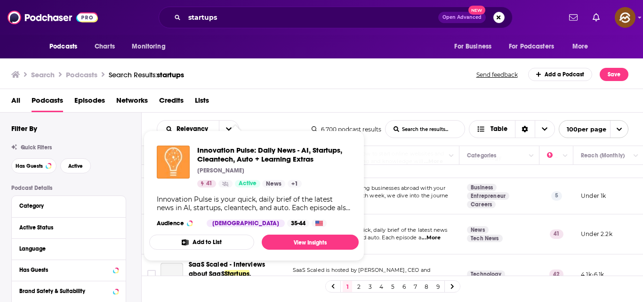
click at [323, 101] on div "All Podcasts Episodes Networks Credits Lists" at bounding box center [323, 102] width 625 height 19
click at [187, 174] on img "Innovation Pulse: Daily News - AI, Startups, Cleantech, Auto + Learning Extras" at bounding box center [173, 161] width 33 height 33
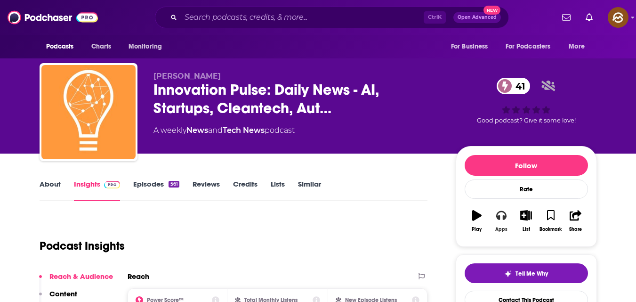
click at [507, 220] on icon "button" at bounding box center [501, 215] width 10 height 10
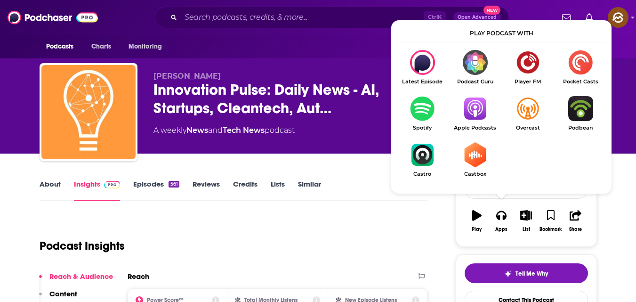
click at [467, 109] on img "Show Listen On dropdown" at bounding box center [475, 108] width 53 height 25
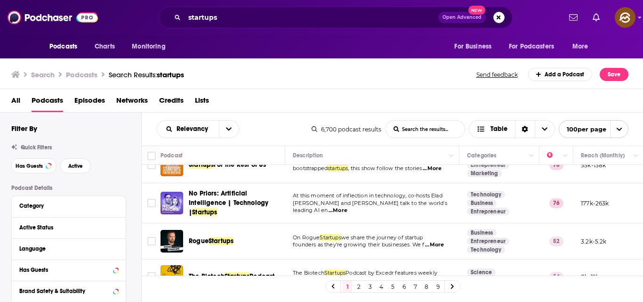
scroll to position [123, 0]
click at [405, 190] on td "At this moment of inflection in technology, co-hosts Elad Gil and Sarah Guo tal…" at bounding box center [372, 203] width 174 height 40
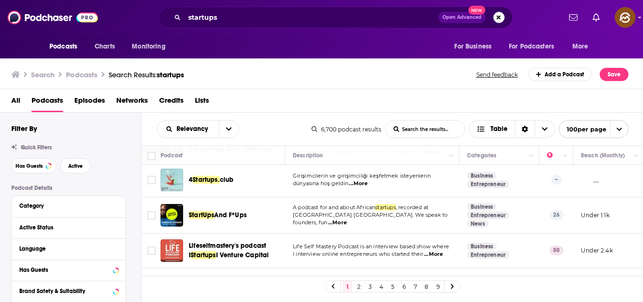
scroll to position [1109, 0]
click at [347, 218] on span "...More" at bounding box center [337, 222] width 19 height 8
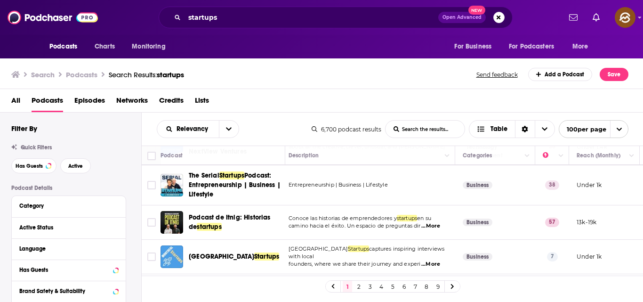
scroll to position [1559, 4]
click at [432, 260] on span "...More" at bounding box center [430, 264] width 19 height 8
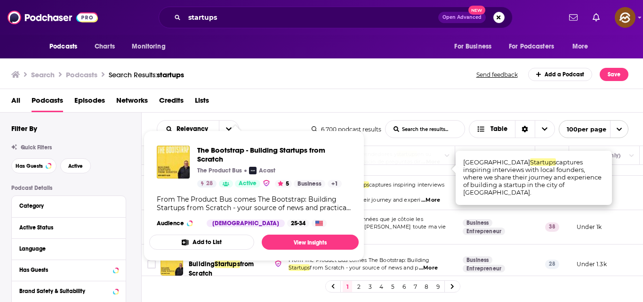
scroll to position [1623, 4]
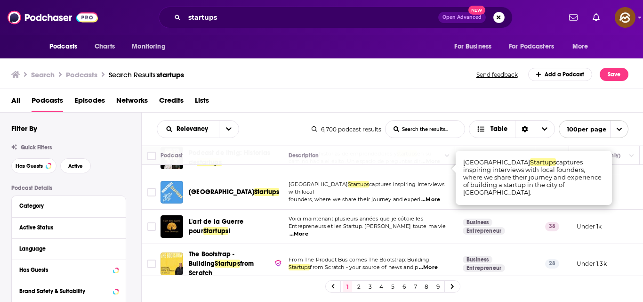
click at [433, 264] on span "...More" at bounding box center [428, 268] width 19 height 8
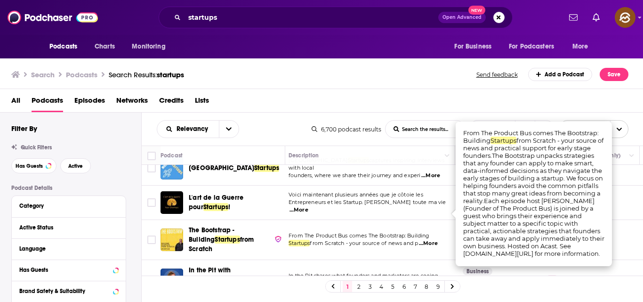
scroll to position [1648, 4]
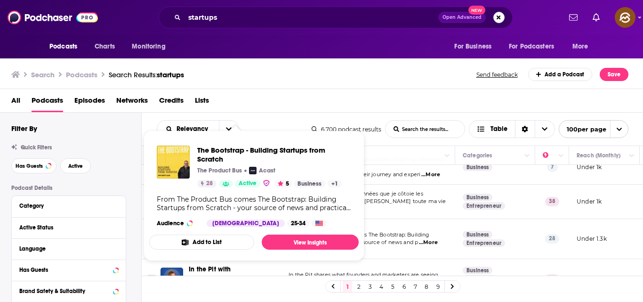
click at [380, 231] on span "From The Product Bus comes The Bootstrap: Building" at bounding box center [359, 234] width 141 height 7
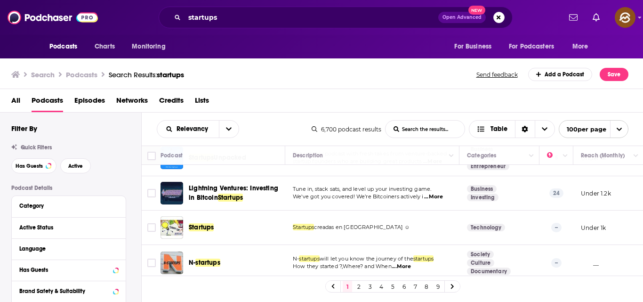
scroll to position [1964, 0]
click at [421, 262] on p "How they started ?,Where? and When ...More" at bounding box center [372, 266] width 159 height 8
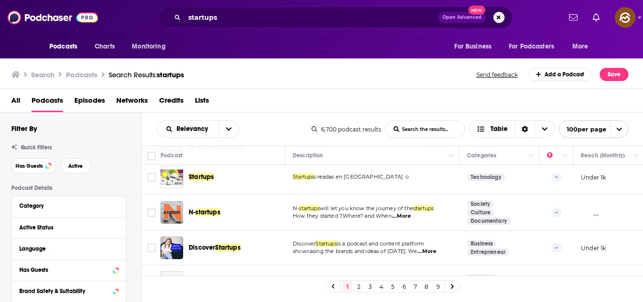
scroll to position [2014, 0]
click at [436, 247] on span "...More" at bounding box center [427, 251] width 19 height 8
click at [366, 247] on span "showcasing the brands and ideas of [DATE]. We" at bounding box center [355, 250] width 124 height 7
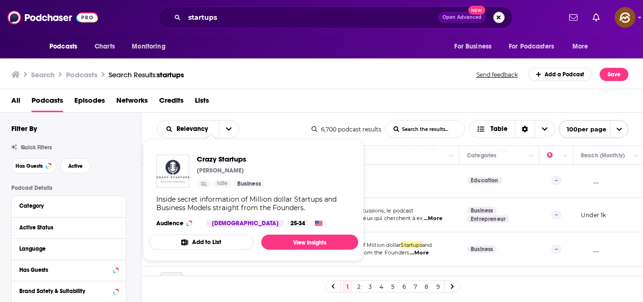
scroll to position [2185, 0]
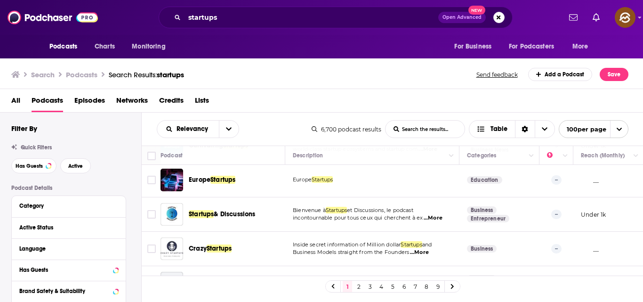
click at [423, 249] on span "...More" at bounding box center [419, 253] width 19 height 8
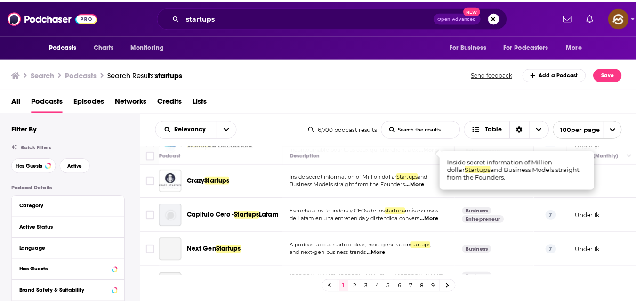
scroll to position [2253, 0]
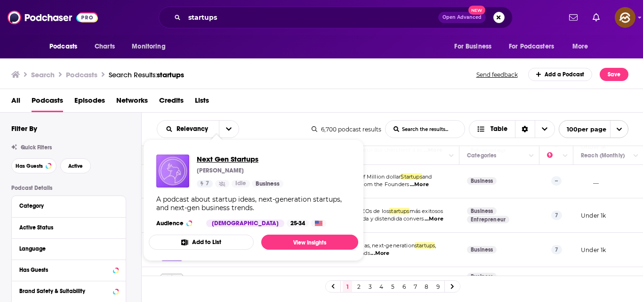
click at [266, 160] on span "Next Gen Startups" at bounding box center [240, 158] width 87 height 9
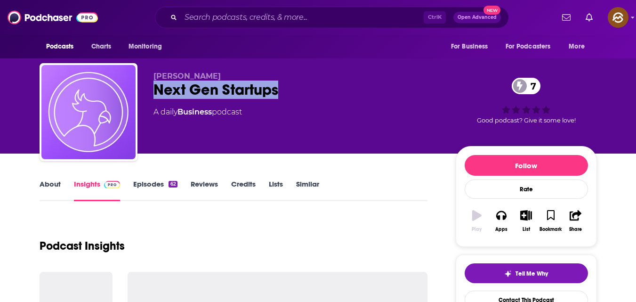
drag, startPoint x: 157, startPoint y: 88, endPoint x: 296, endPoint y: 90, distance: 138.9
click at [296, 90] on div "Next Gen Startups 7" at bounding box center [296, 90] width 287 height 18
copy h2 "Next Gen Startups"
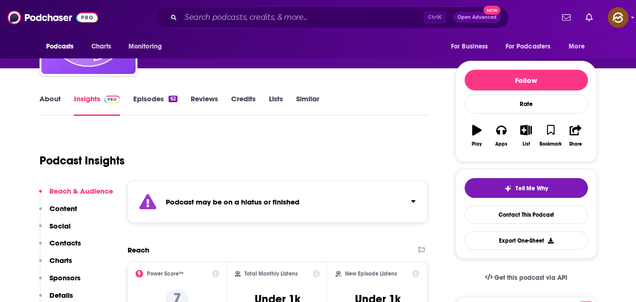
scroll to position [86, 0]
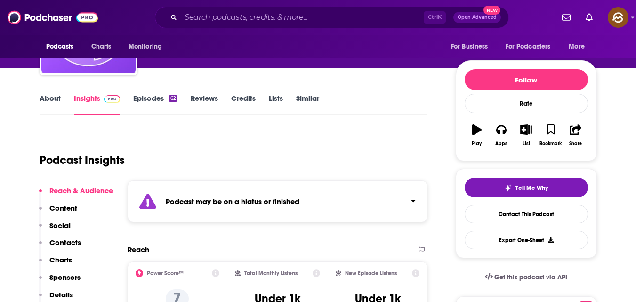
click at [163, 100] on link "Episodes 62" at bounding box center [155, 105] width 44 height 22
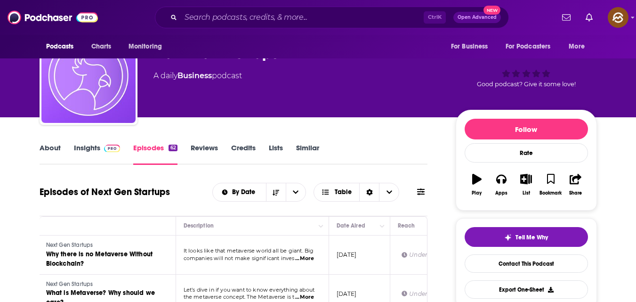
scroll to position [0, 66]
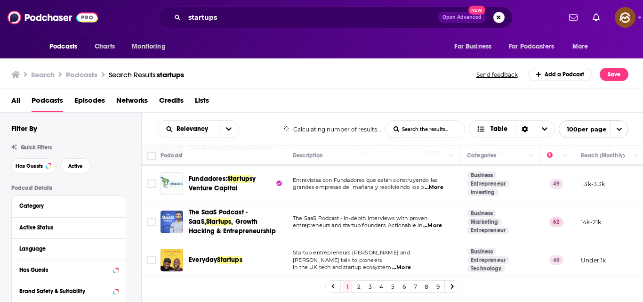
scroll to position [818, 0]
click at [385, 285] on link "4" at bounding box center [381, 286] width 9 height 11
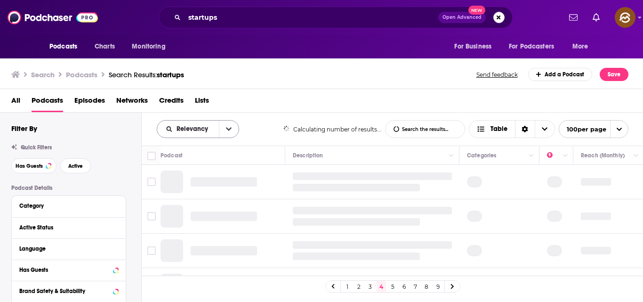
click at [228, 128] on icon "open menu" at bounding box center [229, 129] width 6 height 7
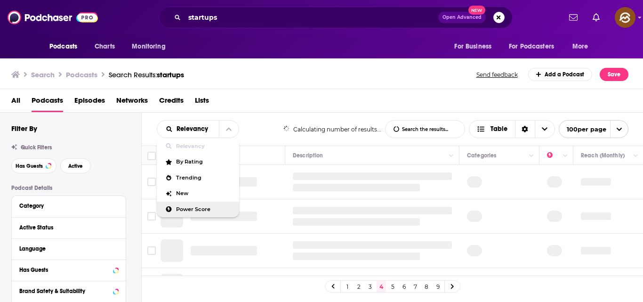
click at [194, 209] on span "Power Score" at bounding box center [204, 209] width 56 height 5
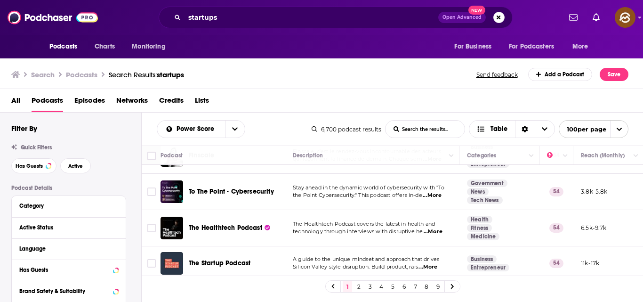
scroll to position [2670, 0]
click at [403, 220] on span "The Healthtech Podcast covers the latest in health and" at bounding box center [364, 223] width 142 height 7
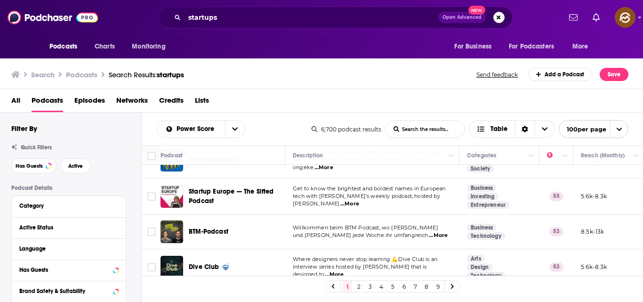
scroll to position [2898, 0]
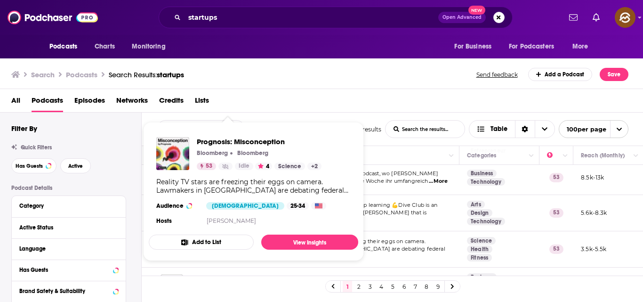
click at [366, 195] on td "Where designers never stop learning 💪Dive Club is an interview series hosted by…" at bounding box center [372, 213] width 174 height 36
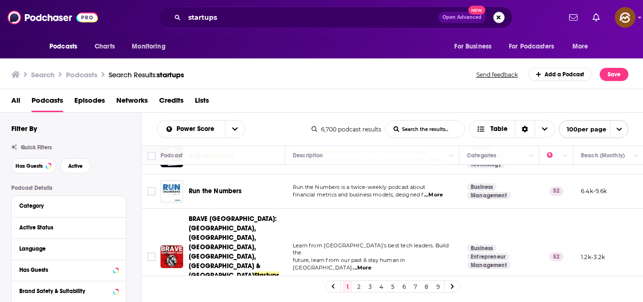
scroll to position [3592, 0]
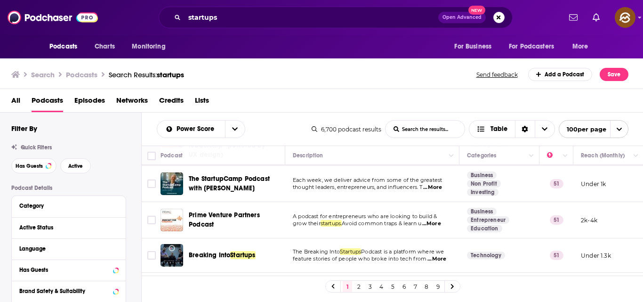
click at [380, 286] on link "4" at bounding box center [381, 286] width 9 height 11
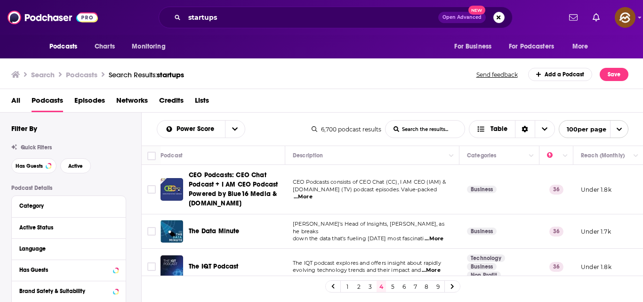
click at [313, 194] on span "...More" at bounding box center [303, 197] width 19 height 8
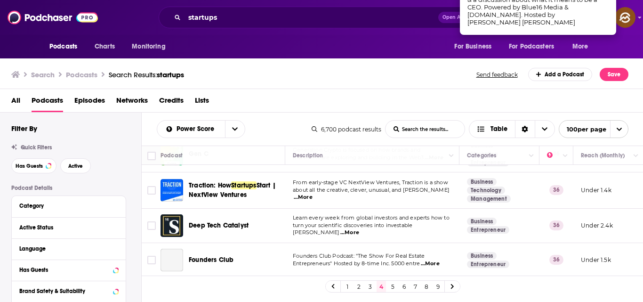
scroll to position [273, 0]
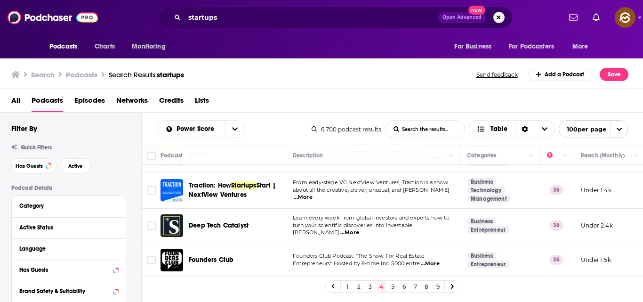
click at [359, 229] on span "...More" at bounding box center [349, 233] width 19 height 8
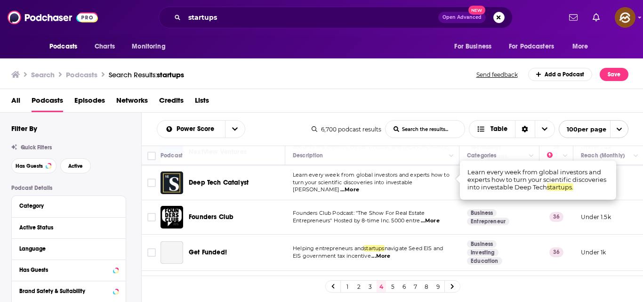
scroll to position [316, 0]
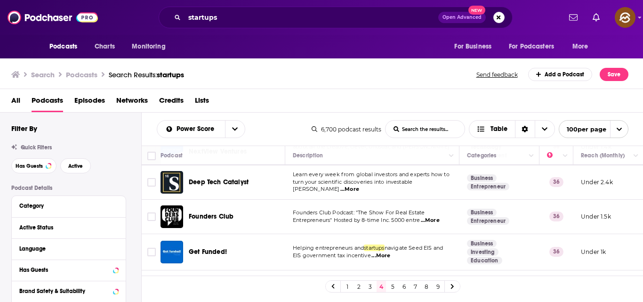
click at [436, 217] on span "...More" at bounding box center [430, 221] width 19 height 8
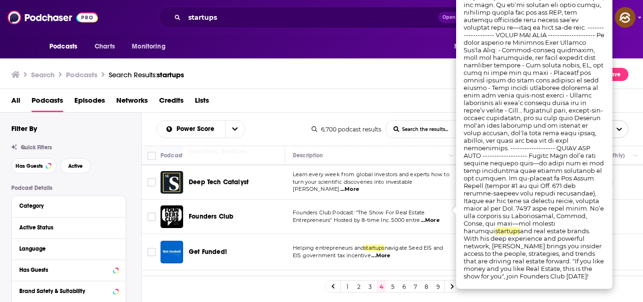
click at [387, 209] on span "Founders Club Podcast: "The Show For Real Estate" at bounding box center [359, 212] width 132 height 7
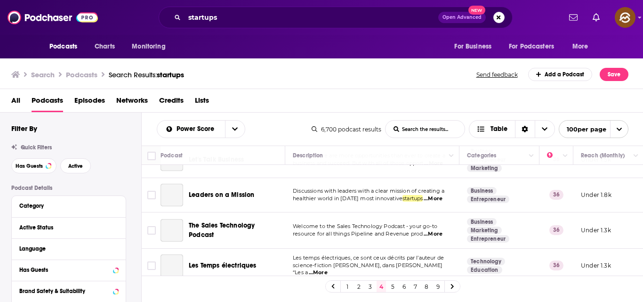
scroll to position [479, 0]
click at [436, 195] on span "...More" at bounding box center [433, 199] width 19 height 8
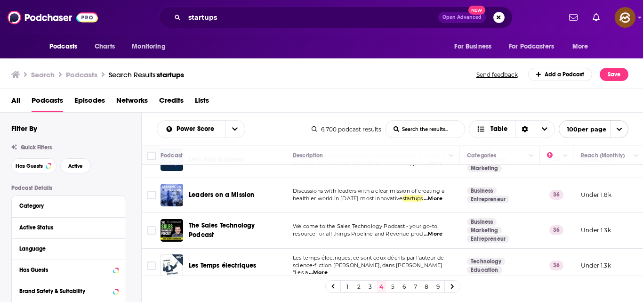
click at [380, 230] on span "resource for all things Pipeline and Revenue prod" at bounding box center [358, 233] width 130 height 7
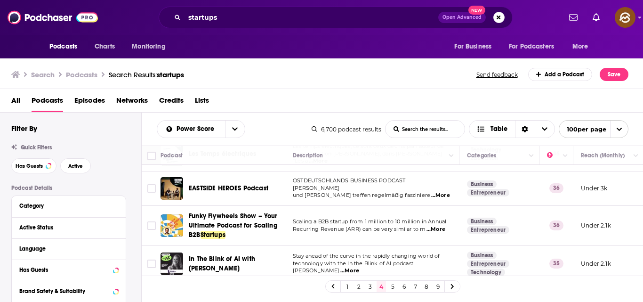
scroll to position [591, 0]
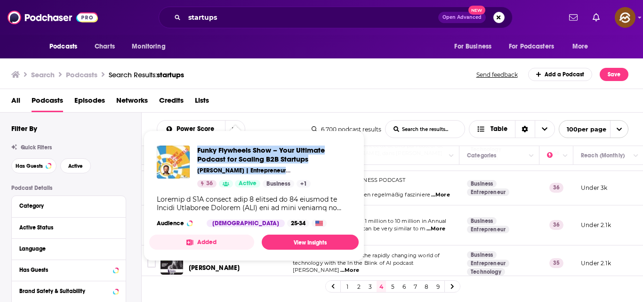
drag, startPoint x: 288, startPoint y: 171, endPoint x: 198, endPoint y: 151, distance: 92.3
click at [198, 151] on div "Funky Flywheels Show – Your Ultimate Podcast for Scaling B2B Startups Björn W. …" at bounding box center [274, 166] width 154 height 42
copy div "Funky Flywheels Show – Your Ultimate Podcast for Scaling B2B Startups Björn W. …"
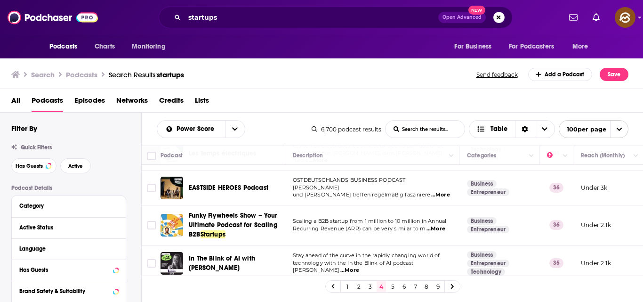
click at [409, 226] on td "Scaling a B2B startup from 1 million to 10 million in Annual Recurring Revenue …" at bounding box center [372, 225] width 174 height 40
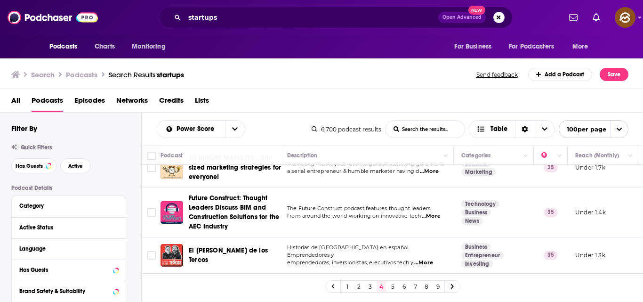
scroll to position [844, 6]
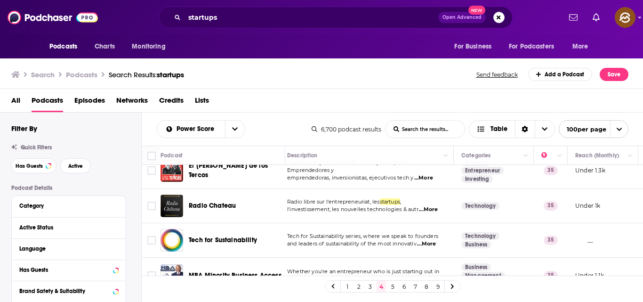
click at [433, 240] on span "...More" at bounding box center [426, 244] width 19 height 8
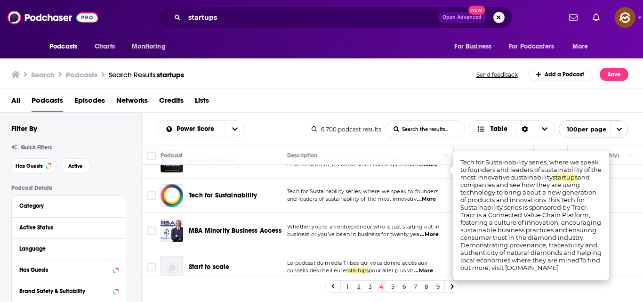
scroll to position [908, 6]
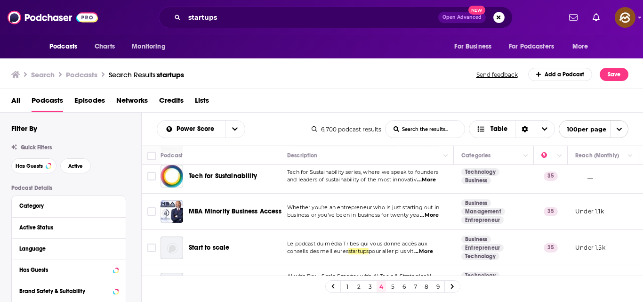
click at [402, 194] on td "Whether you’re an entrepreneur who is just starting out in business or you’ve b…" at bounding box center [367, 212] width 174 height 36
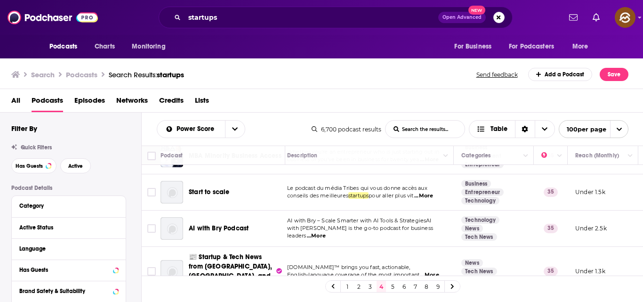
scroll to position [966, 3]
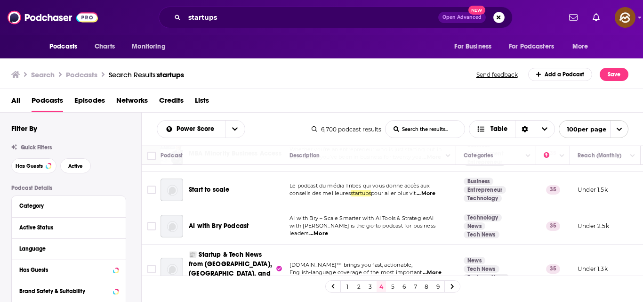
click at [258, 105] on div "All Podcasts Episodes Networks Credits Lists" at bounding box center [323, 102] width 625 height 19
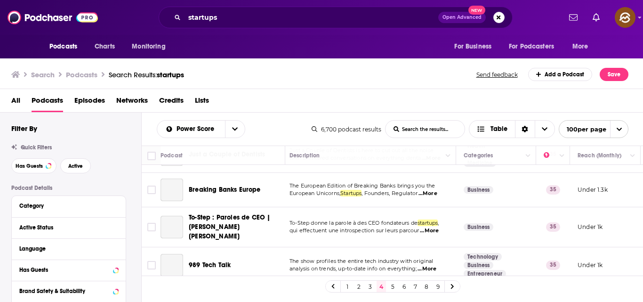
scroll to position [1261, 3]
click at [400, 207] on td "To-Step donne la parole à des CEO fondateurs de startups , qui effectuent une i…" at bounding box center [369, 227] width 174 height 40
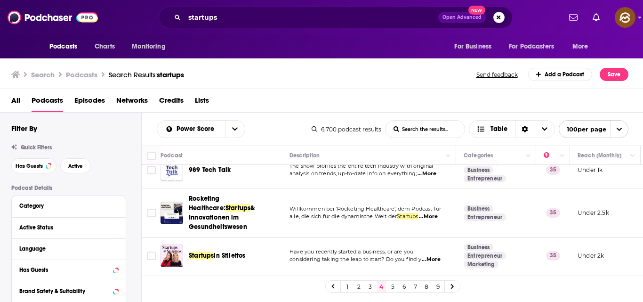
scroll to position [1358, 3]
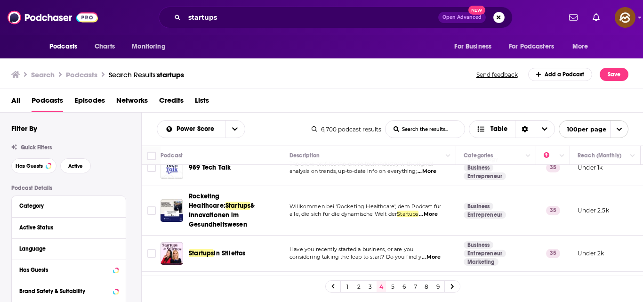
click at [430, 253] on span "...More" at bounding box center [431, 257] width 19 height 8
click at [387, 210] on p "alle, die sich für die dynamische Welt der Startups ...More" at bounding box center [369, 214] width 159 height 8
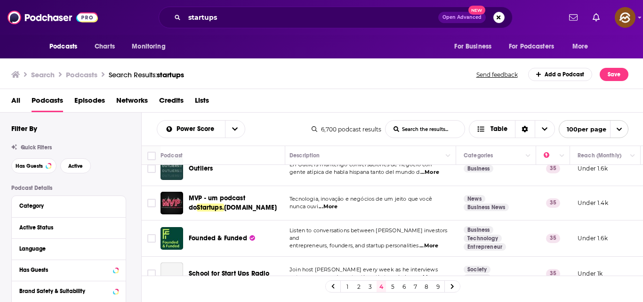
scroll to position [1478, 3]
click at [428, 242] on span "...More" at bounding box center [429, 246] width 19 height 8
click at [394, 220] on td "Listen to conversations between Madrona investors and entrepreneurs, founders, …" at bounding box center [369, 238] width 174 height 36
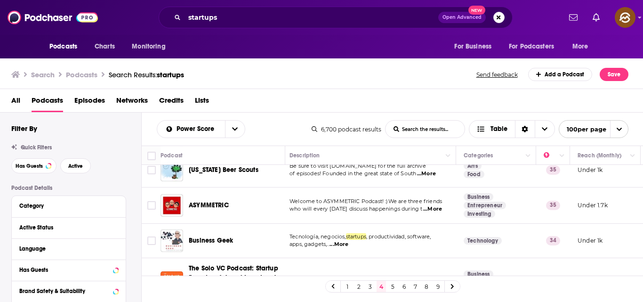
scroll to position [1818, 3]
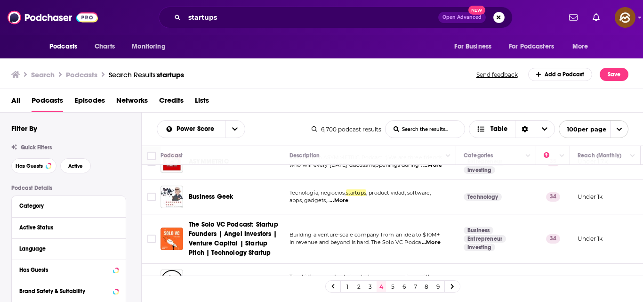
click at [402, 287] on link "6" at bounding box center [403, 286] width 9 height 11
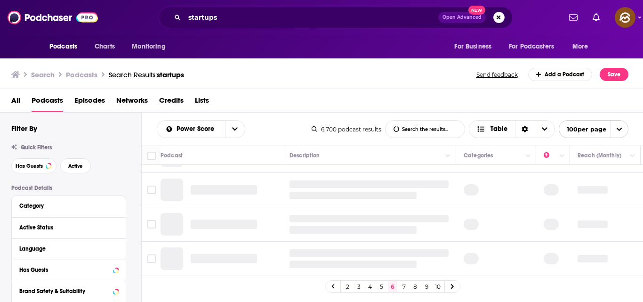
scroll to position [0, 3]
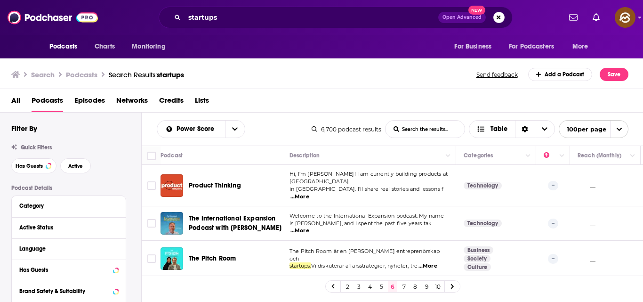
click at [309, 193] on span "...More" at bounding box center [300, 197] width 19 height 8
click at [366, 206] on td "Welcome to the International Expansion podcast. My name is Ramsey Pryor, and I …" at bounding box center [369, 223] width 174 height 34
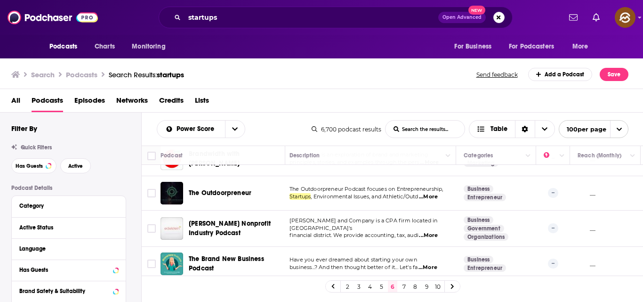
scroll to position [735, 3]
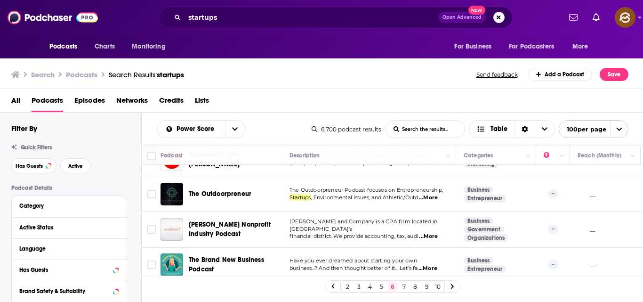
click at [434, 194] on span "...More" at bounding box center [428, 198] width 19 height 8
click at [381, 184] on td "The Outdoorpreneur Podcast focuses on Entrepreneurship, Startups , Environmenta…" at bounding box center [369, 194] width 174 height 34
click at [393, 218] on span "Edelstein and Company is a CPA firm located in Boston's" at bounding box center [364, 225] width 148 height 14
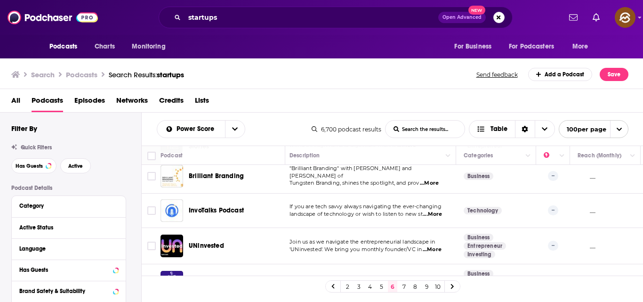
scroll to position [1311, 3]
click at [436, 210] on span "...More" at bounding box center [432, 214] width 19 height 8
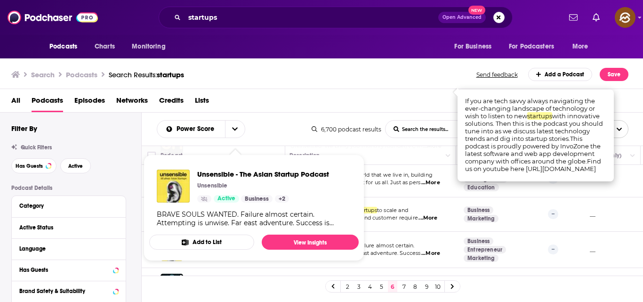
scroll to position [1414, 3]
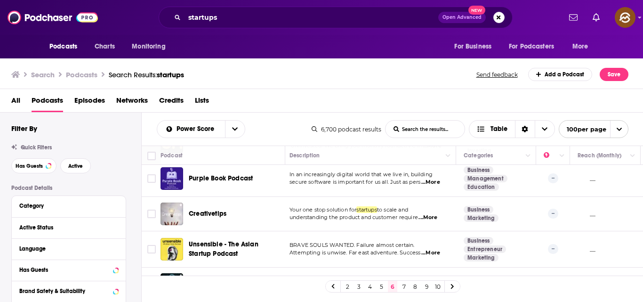
click at [394, 231] on td "BRAVE SOULS WANTED. Failure almost certain. Attempting is unwise. Far east adve…" at bounding box center [369, 249] width 174 height 36
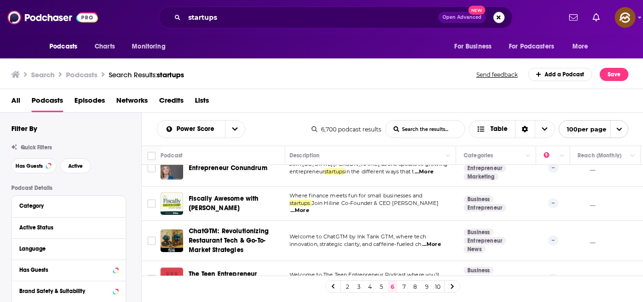
scroll to position [2131, 3]
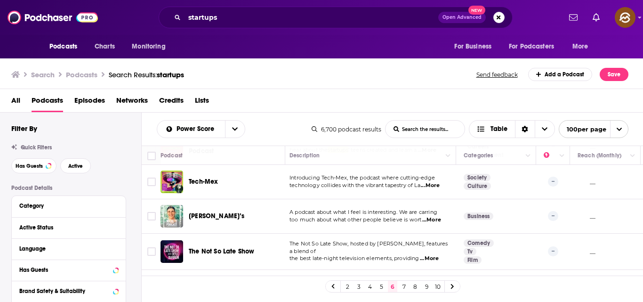
click at [404, 287] on link "7" at bounding box center [403, 286] width 9 height 11
click at [411, 283] on link "8" at bounding box center [415, 286] width 9 height 11
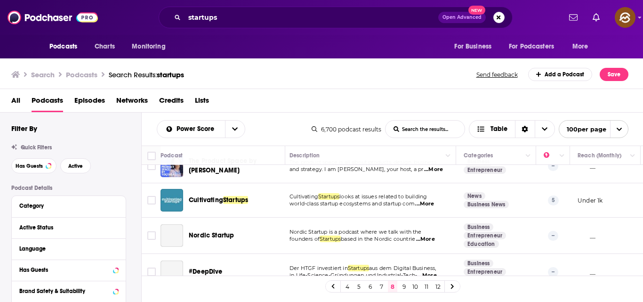
scroll to position [188, 3]
click at [432, 203] on span "...More" at bounding box center [424, 204] width 19 height 8
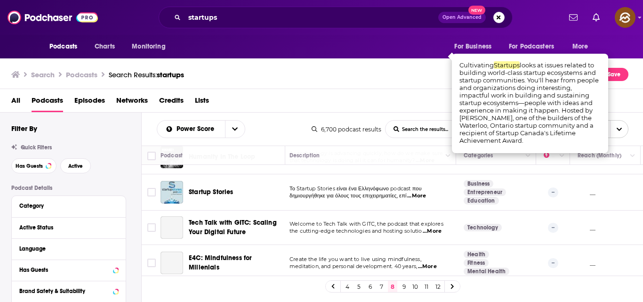
scroll to position [339, 3]
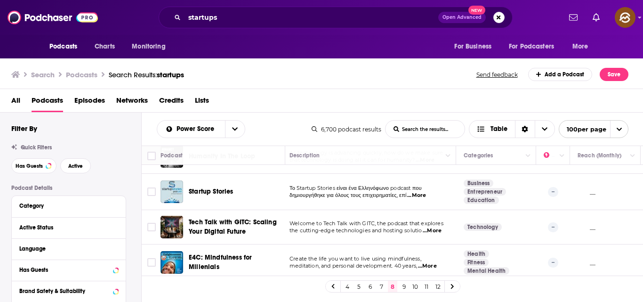
click at [435, 229] on span "...More" at bounding box center [432, 231] width 19 height 8
drag, startPoint x: 465, startPoint y: 63, endPoint x: 480, endPoint y: 67, distance: 15.1
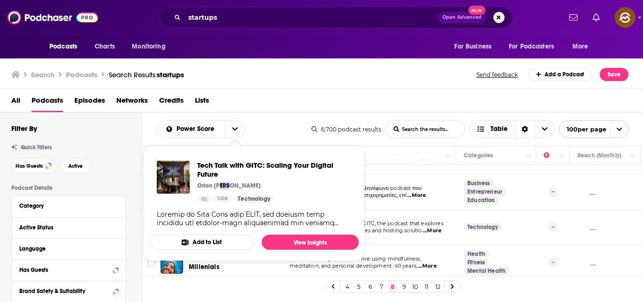
drag, startPoint x: 226, startPoint y: 186, endPoint x: 219, endPoint y: 183, distance: 7.8
click at [220, 183] on p "Orion Blackwood" at bounding box center [229, 186] width 64 height 8
click at [215, 181] on div "Tech Talk with GITC: Scaling Your Digital Future Orion Blackwood Idle Technology" at bounding box center [274, 182] width 154 height 42
click at [211, 179] on div "Tech Talk with GITC: Scaling Your Digital Future Orion Blackwood Idle Technology" at bounding box center [274, 182] width 154 height 42
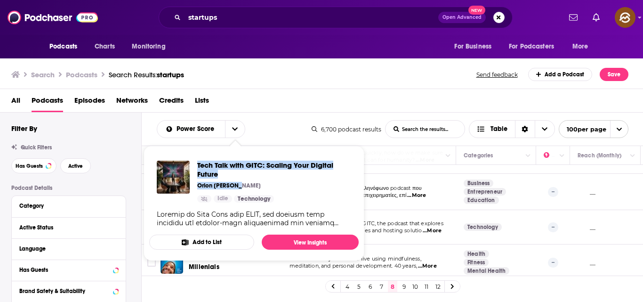
drag, startPoint x: 242, startPoint y: 184, endPoint x: 194, endPoint y: 163, distance: 52.1
click at [194, 163] on div "Tech Talk with GITC: Scaling Your Digital Future Orion Blackwood Idle Technology" at bounding box center [254, 182] width 194 height 42
copy div "Tech Talk with GITC: Scaling Your Digital Future Orion Blackwoo"
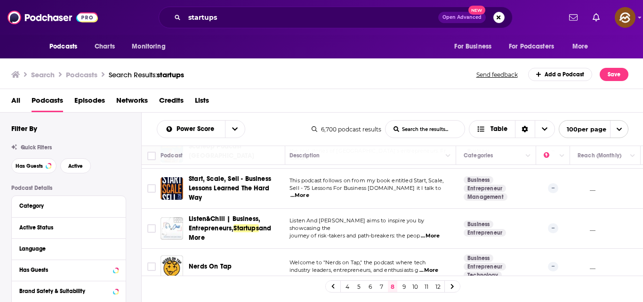
scroll to position [1566, 3]
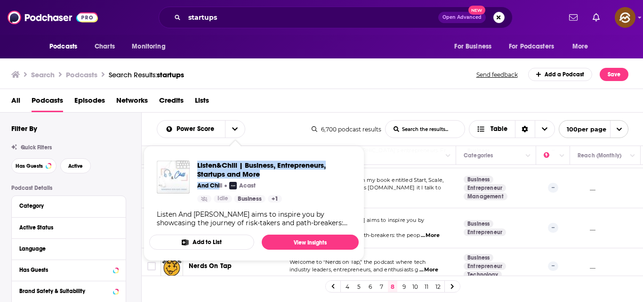
drag, startPoint x: 218, startPoint y: 184, endPoint x: 194, endPoint y: 160, distance: 34.3
click at [194, 160] on div "Listen&Chill | Business, Entrepreneurs, Startups and More And Chill Acast Idle …" at bounding box center [254, 193] width 210 height 81
copy div "Listen&Chill | Business, Entrepreneurs, Startups and More And Chi"
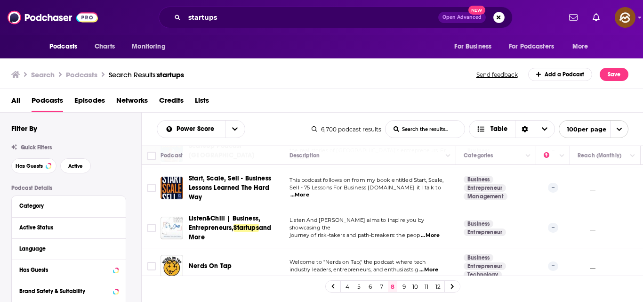
click at [432, 248] on td "Welcome to "Nerds on Tap," the podcast where tech industry leaders, entrepreneu…" at bounding box center [369, 266] width 174 height 36
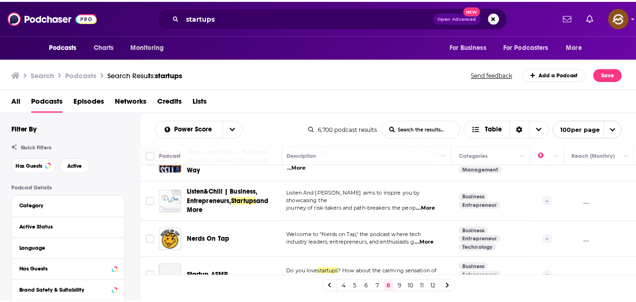
scroll to position [1603, 3]
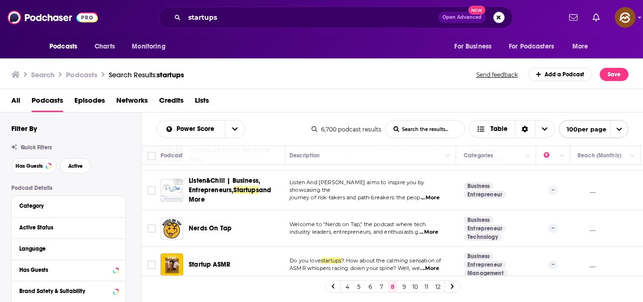
click at [437, 228] on span "...More" at bounding box center [429, 232] width 19 height 8
drag, startPoint x: 508, startPoint y: 73, endPoint x: 514, endPoint y: 73, distance: 6.1
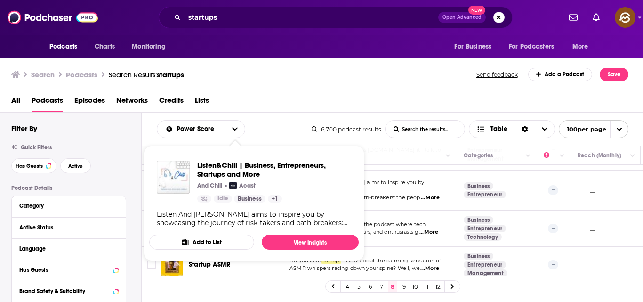
click at [399, 221] on span "Welcome to "Nerds on Tap," the podcast where tech" at bounding box center [358, 224] width 136 height 7
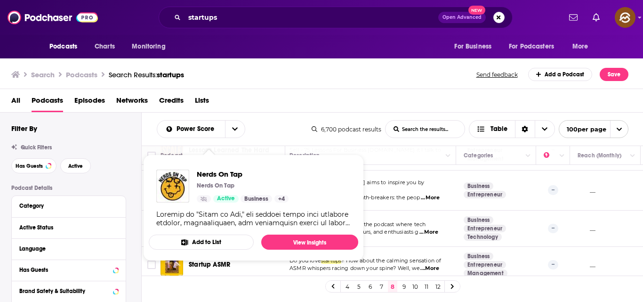
click at [215, 219] on div "Show Podcast Details" at bounding box center [253, 218] width 194 height 17
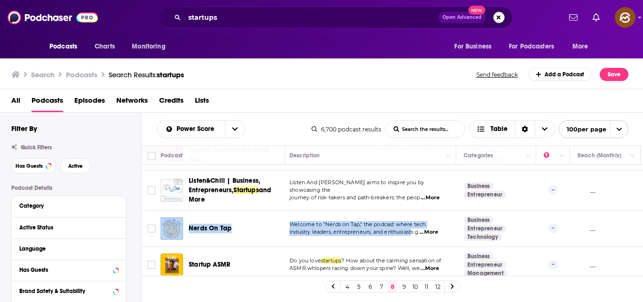
drag, startPoint x: 415, startPoint y: 223, endPoint x: 192, endPoint y: 224, distance: 223.2
click at [192, 224] on tr "Nerds On Tap Welcome to "Nerds on Tap," the podcast where tech industry leaders…" at bounding box center [492, 228] width 708 height 36
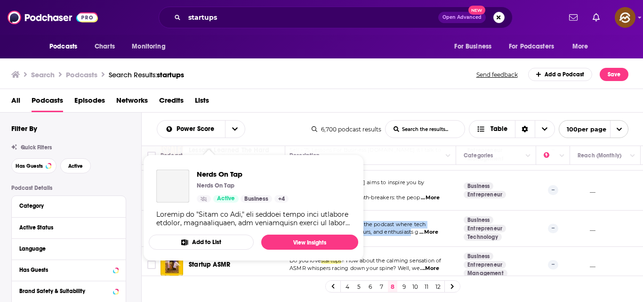
click at [192, 224] on div "Podcasts Charts Monitoring startups Open Advanced New For Business For Podcaste…" at bounding box center [321, 151] width 643 height 302
click at [178, 189] on img "Nerds On Tap" at bounding box center [172, 186] width 33 height 33
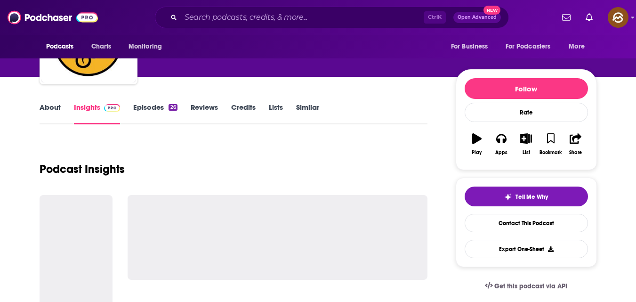
scroll to position [78, 0]
